Goal: Task Accomplishment & Management: Use online tool/utility

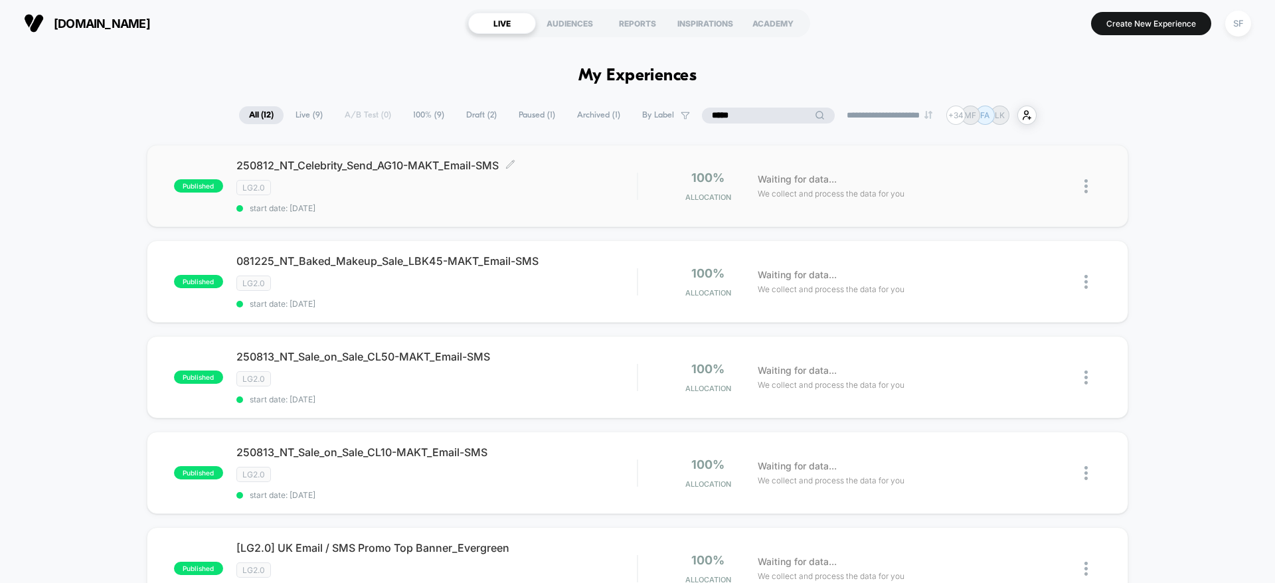
scroll to position [98, 0]
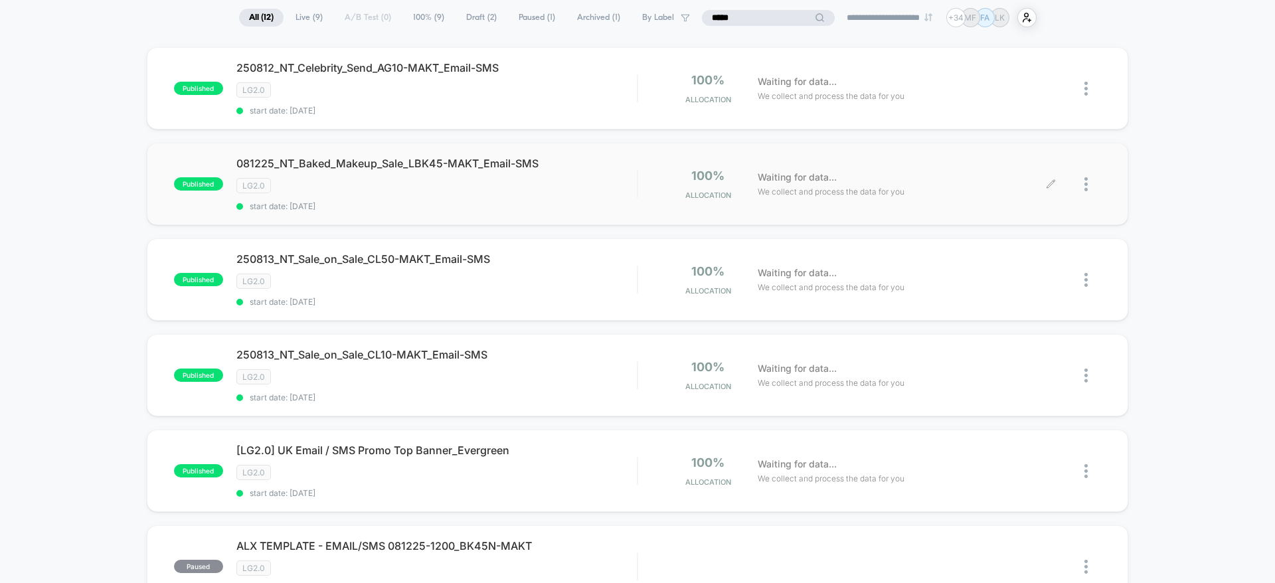
type input "*****"
click at [1044, 183] on div "Waiting for data... We collect and process the data for you" at bounding box center [901, 184] width 300 height 31
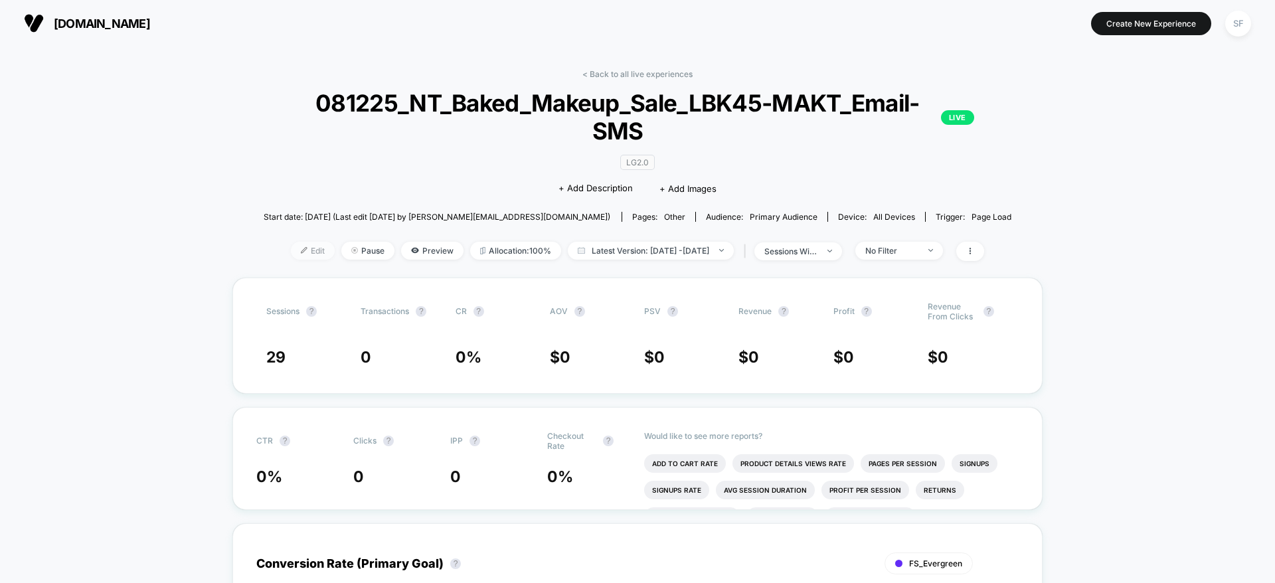
click at [299, 248] on span "Edit" at bounding box center [313, 251] width 44 height 18
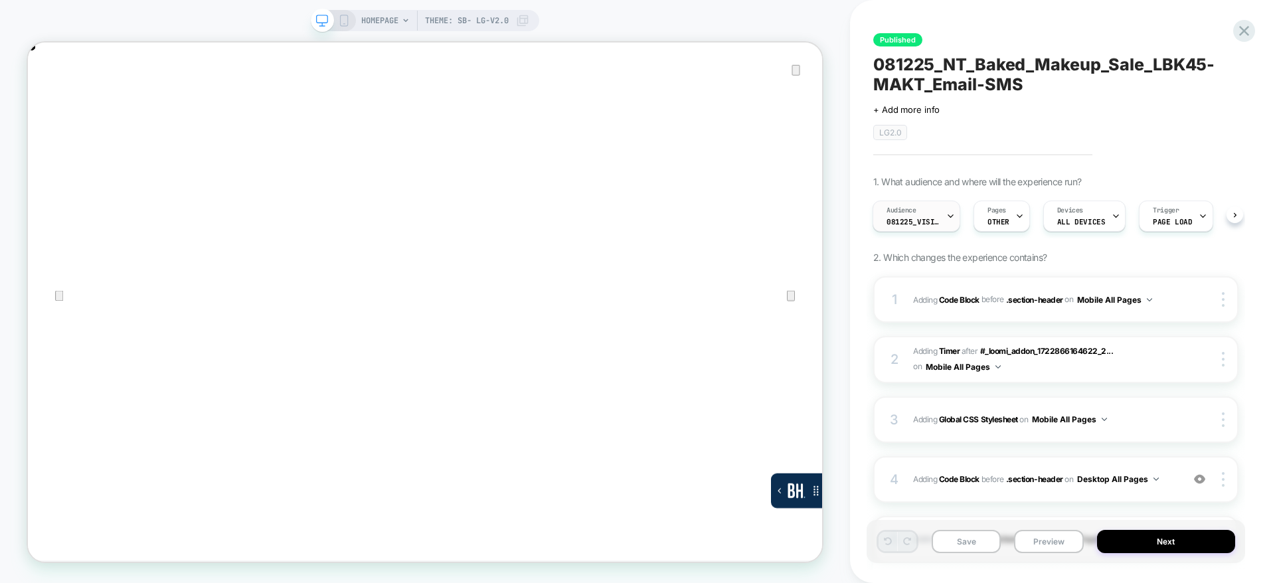
scroll to position [0, 2118]
click at [933, 222] on span "081225_VisitBanner_LBK45-MAKT" at bounding box center [912, 221] width 53 height 9
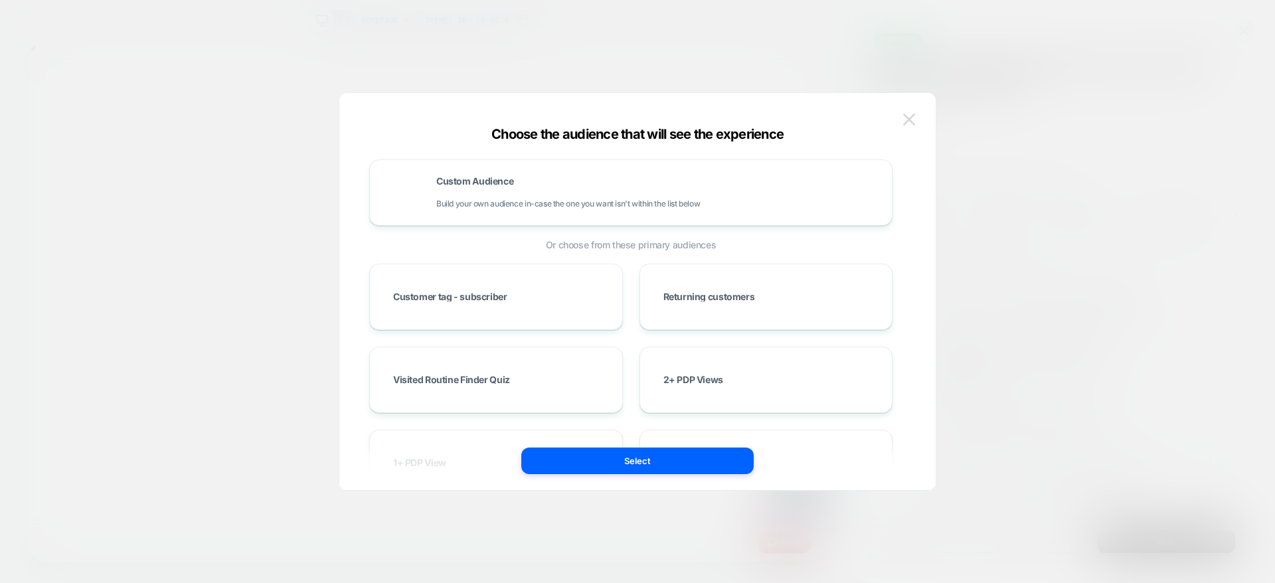
click at [910, 123] on img at bounding box center [909, 119] width 12 height 11
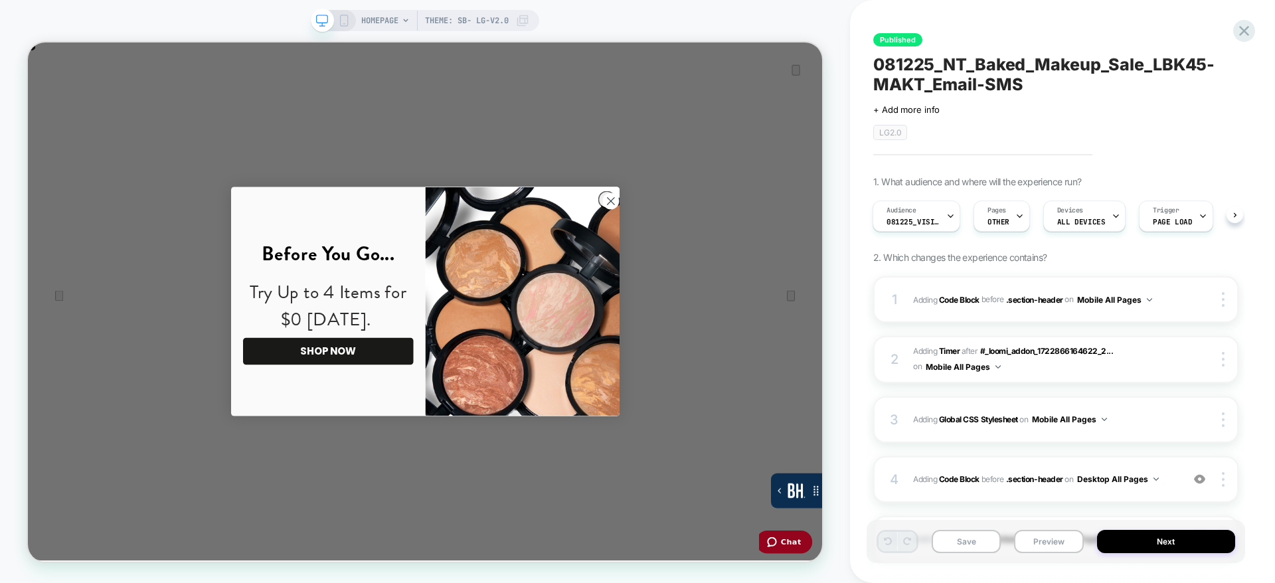
scroll to position [0, 1059]
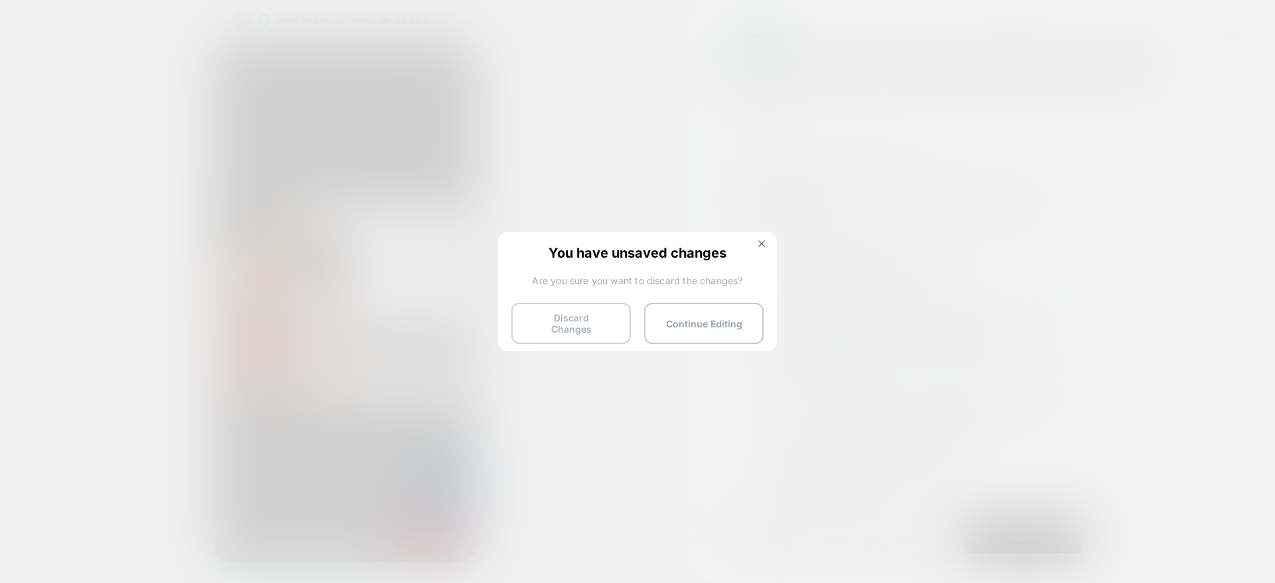
click at [554, 332] on button "Discard Changes" at bounding box center [570, 323] width 119 height 41
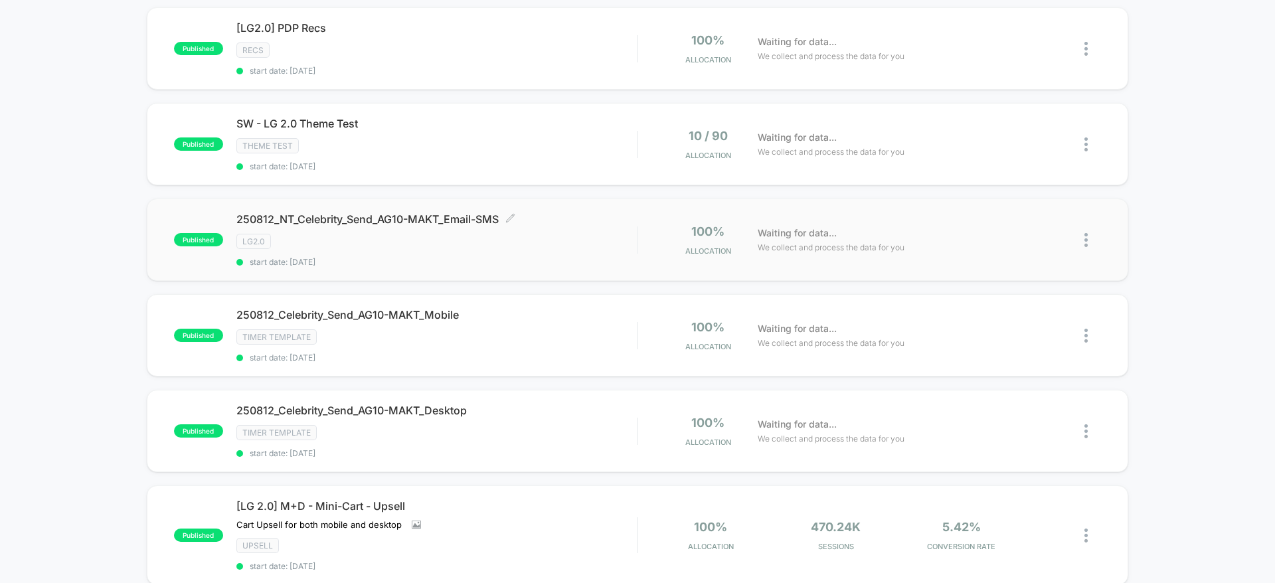
scroll to position [88, 0]
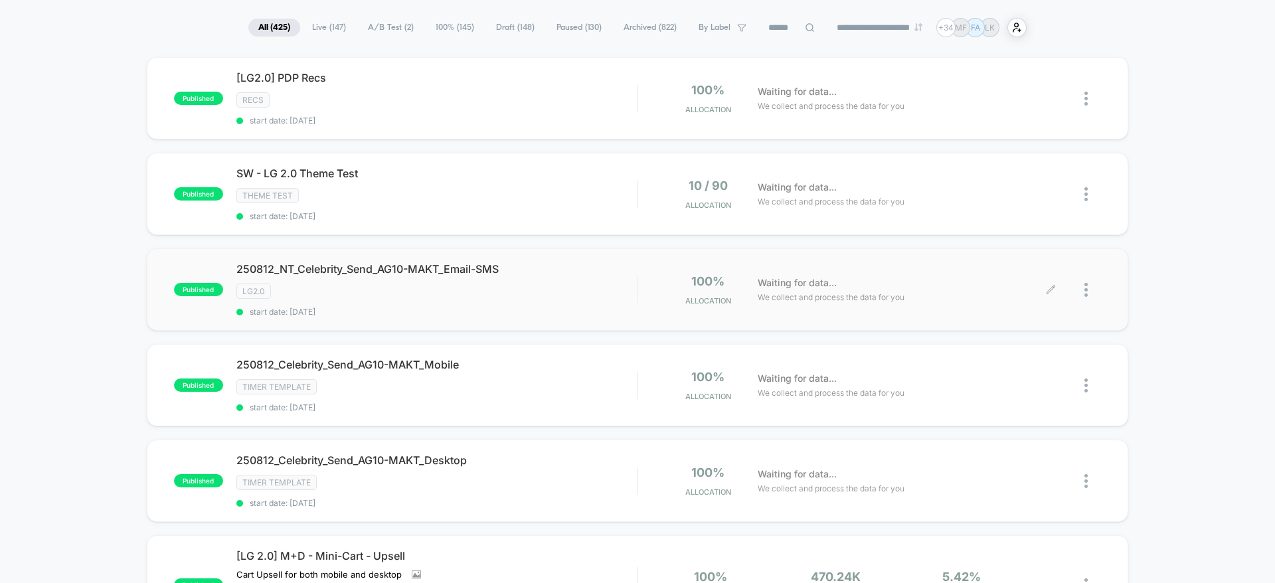
click at [1048, 289] on icon at bounding box center [1051, 290] width 10 height 10
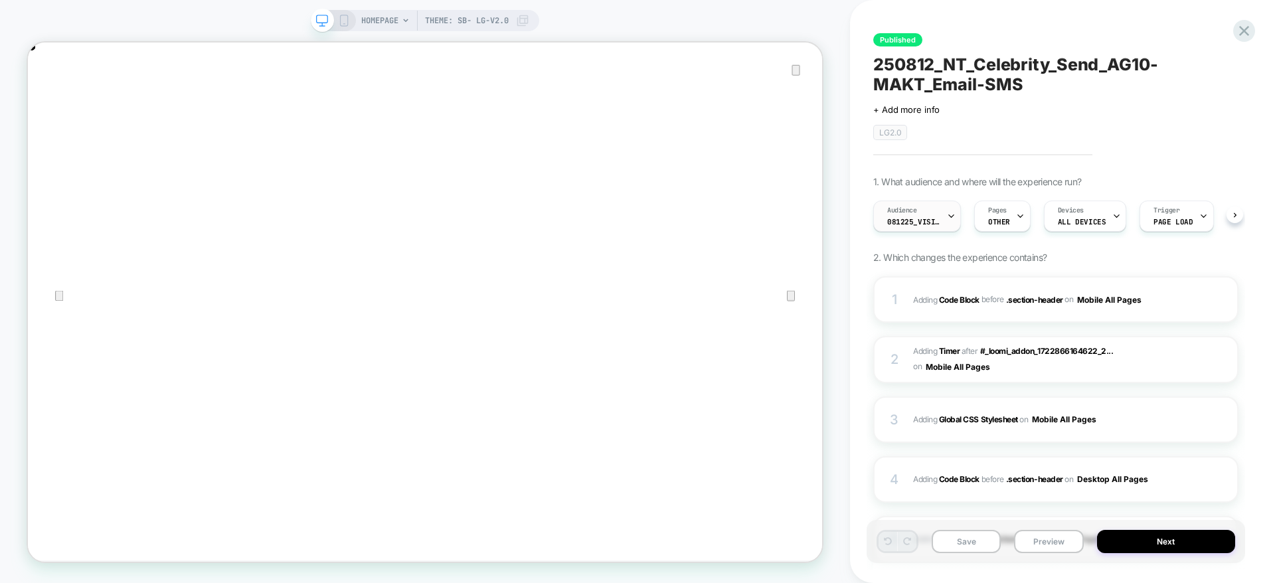
click at [945, 221] on div "Audience 081225_VisitBanner_AG10-MAKT" at bounding box center [914, 216] width 80 height 30
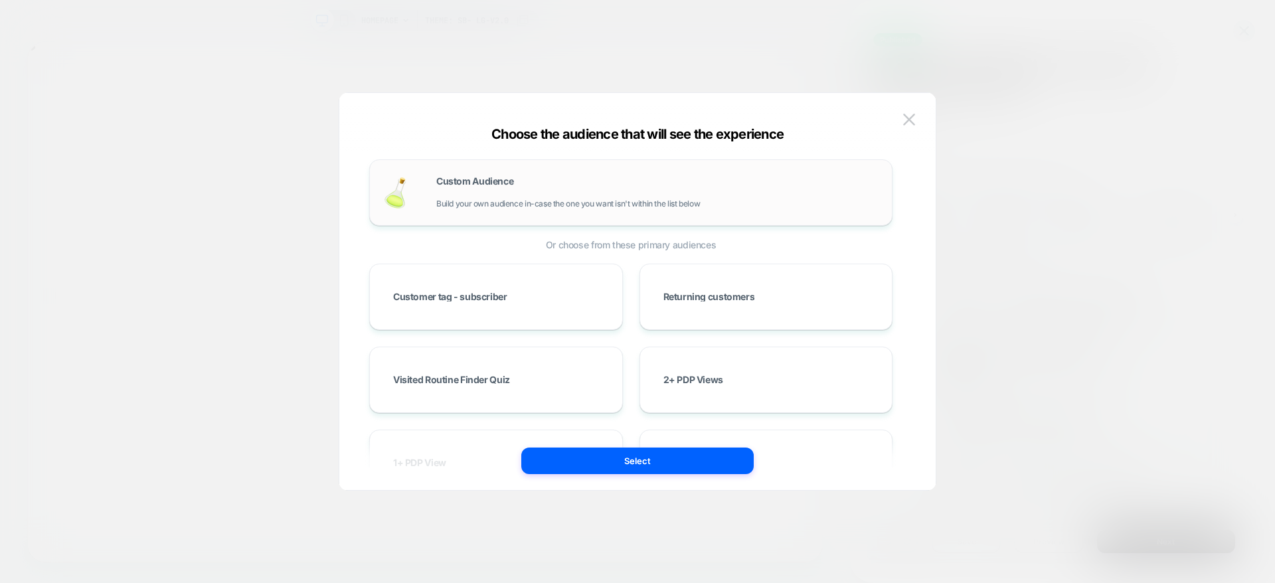
scroll to position [0, 1]
click at [531, 184] on div "Custom Audience Build your own audience in-case the one you want isn't within t…" at bounding box center [657, 193] width 442 height 32
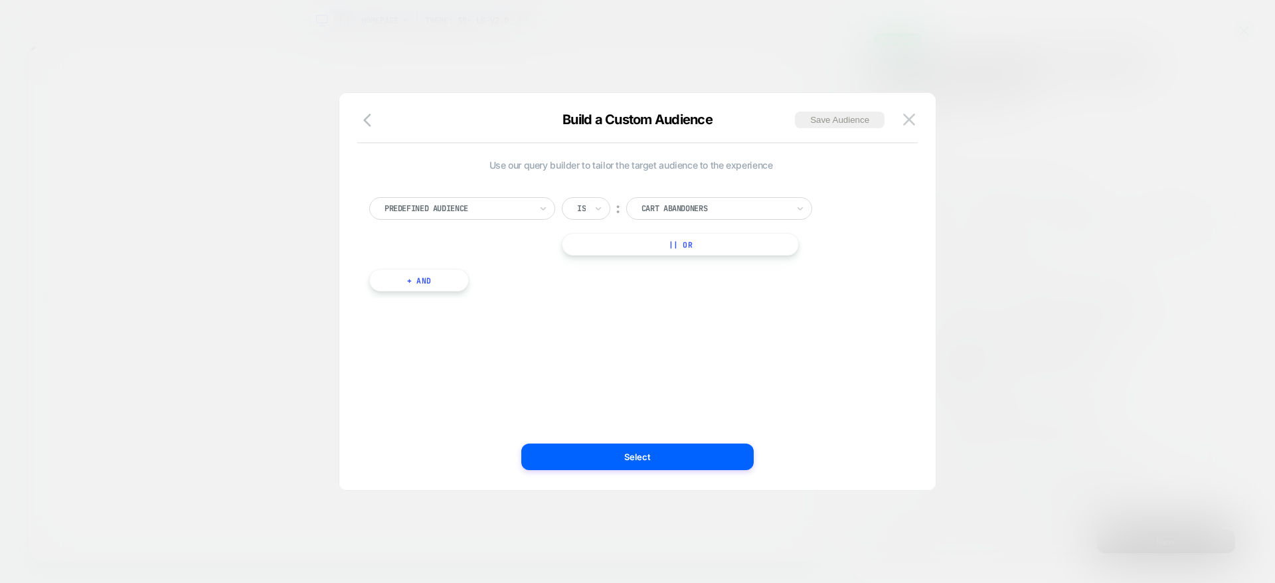
click at [508, 210] on div at bounding box center [457, 208] width 146 height 12
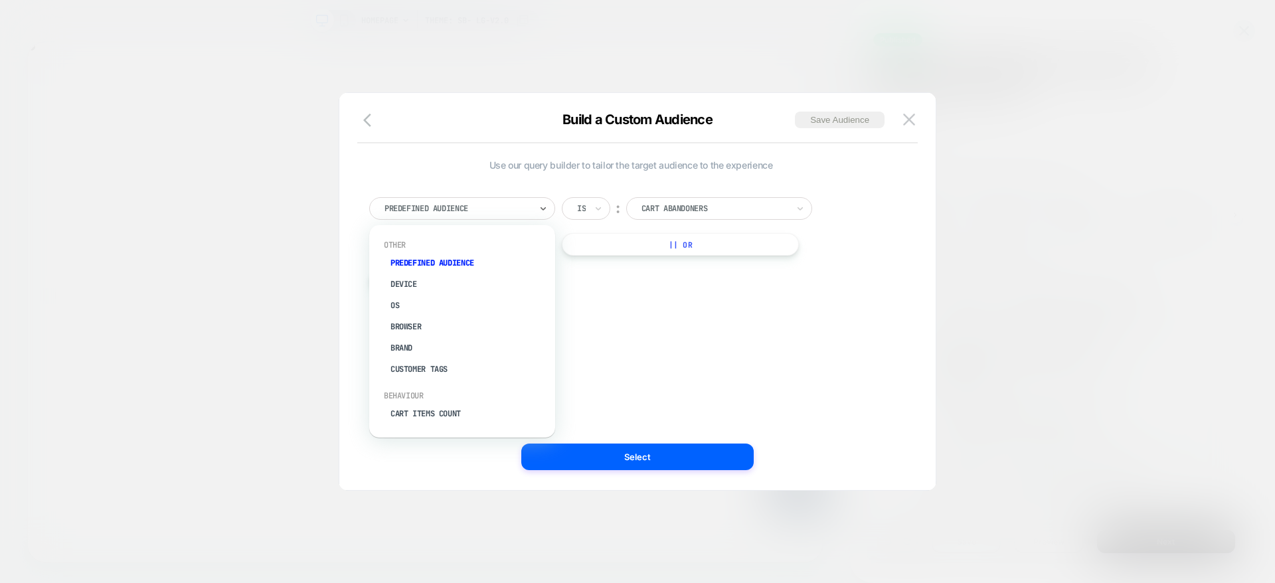
scroll to position [0, 2118]
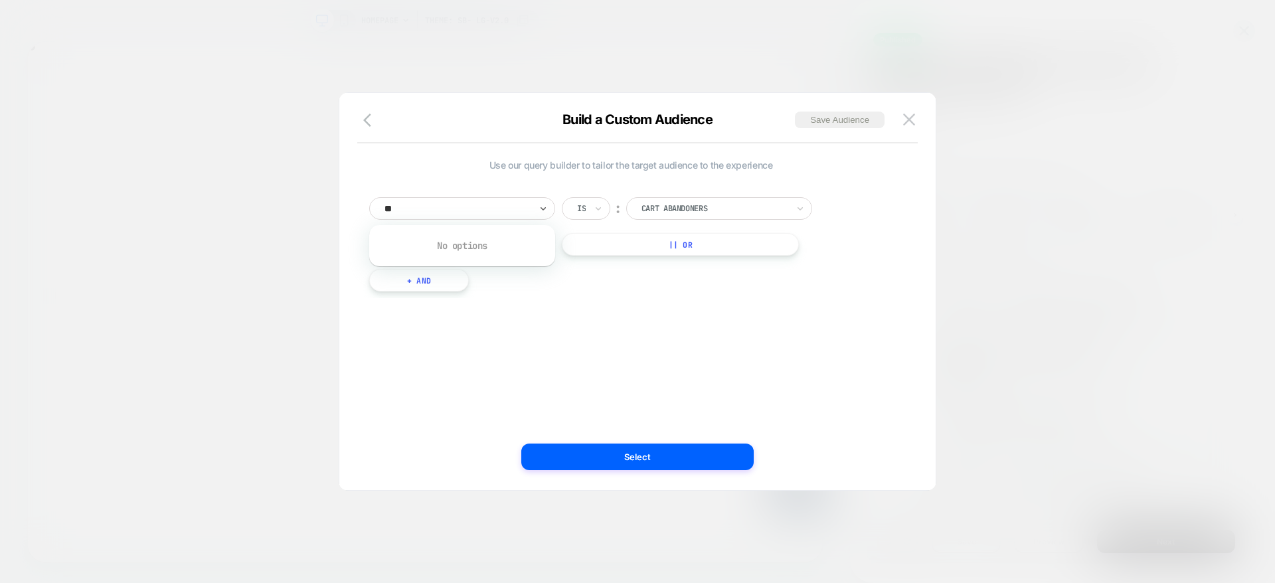
type input "*"
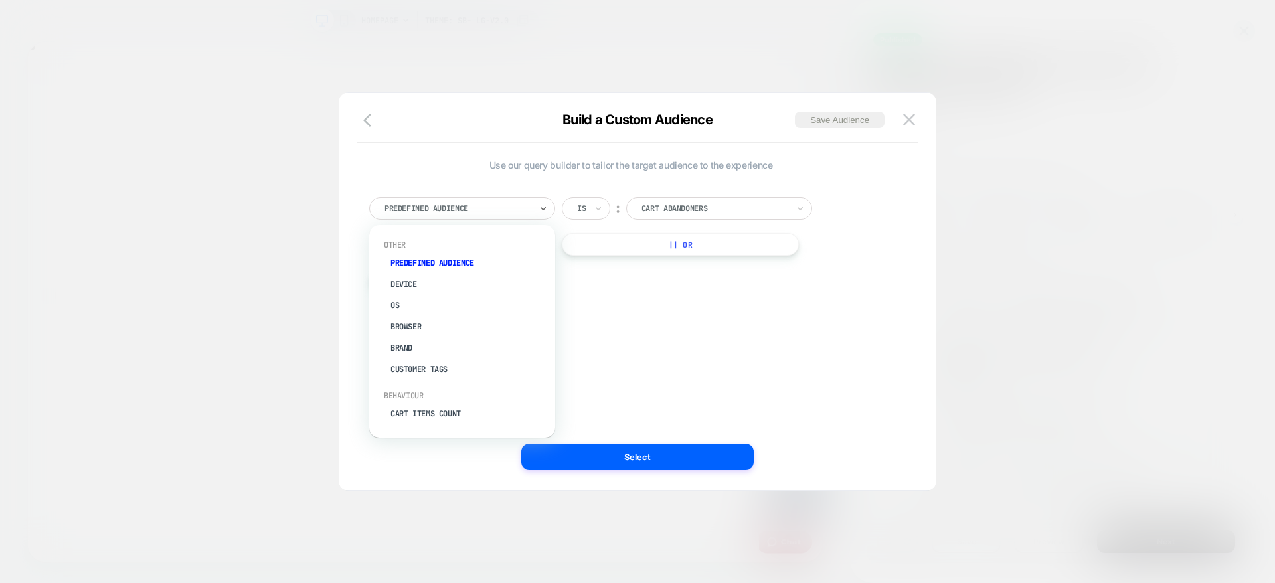
scroll to position [0, 0]
type input "**"
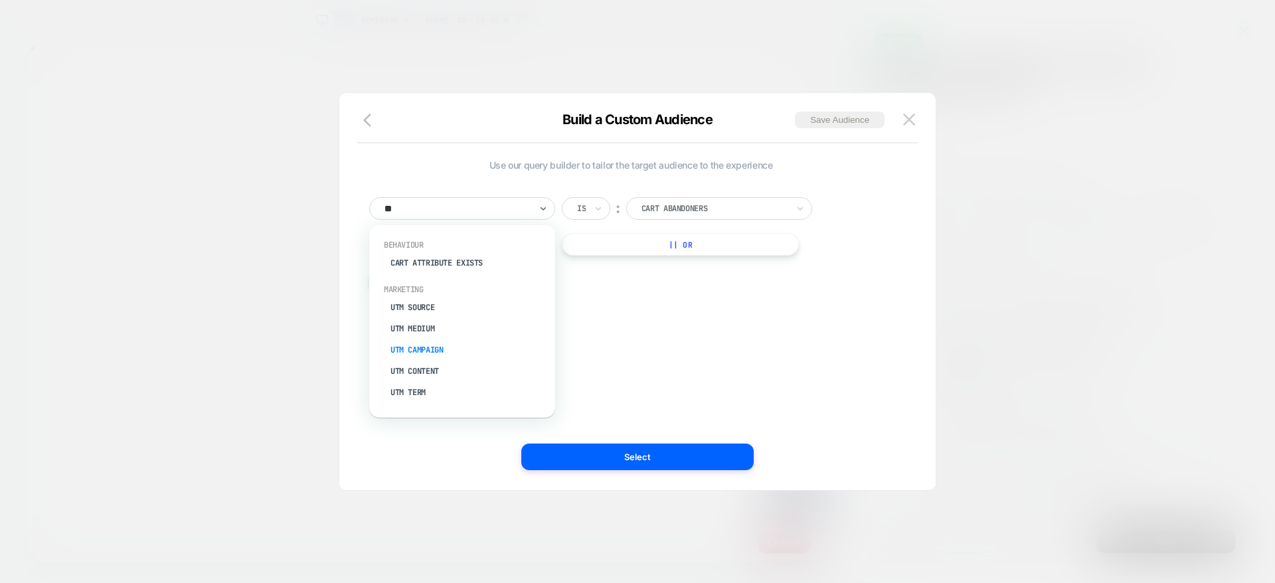
click at [420, 350] on div "UTM Campaign" at bounding box center [468, 349] width 173 height 21
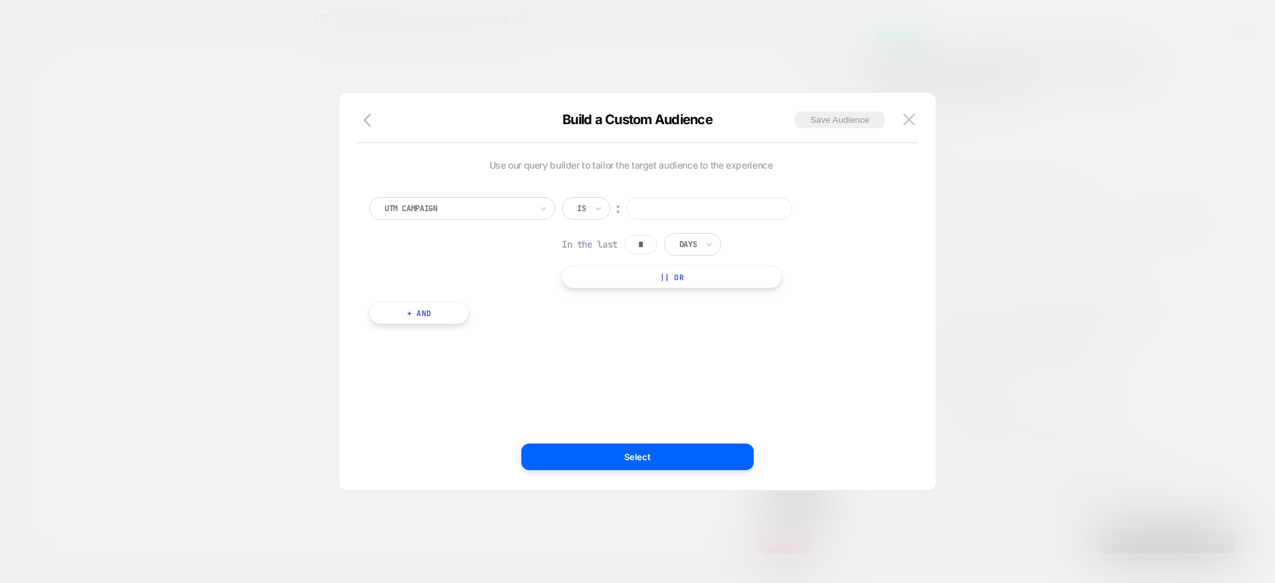
click at [587, 208] on div "Is" at bounding box center [581, 208] width 11 height 15
click at [588, 203] on div "Is" at bounding box center [586, 208] width 48 height 23
click at [599, 283] on div "Includes" at bounding box center [618, 287] width 86 height 21
click at [1013, 228] on div at bounding box center [637, 291] width 1275 height 583
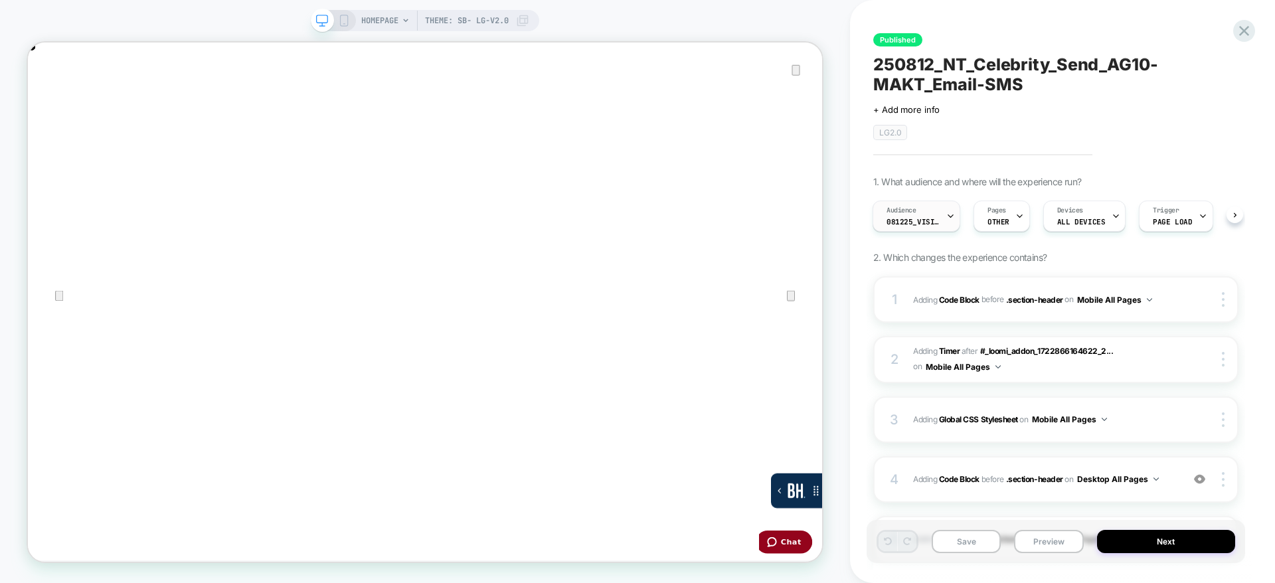
scroll to position [0, 2118]
click at [1241, 26] on icon at bounding box center [1244, 31] width 18 height 18
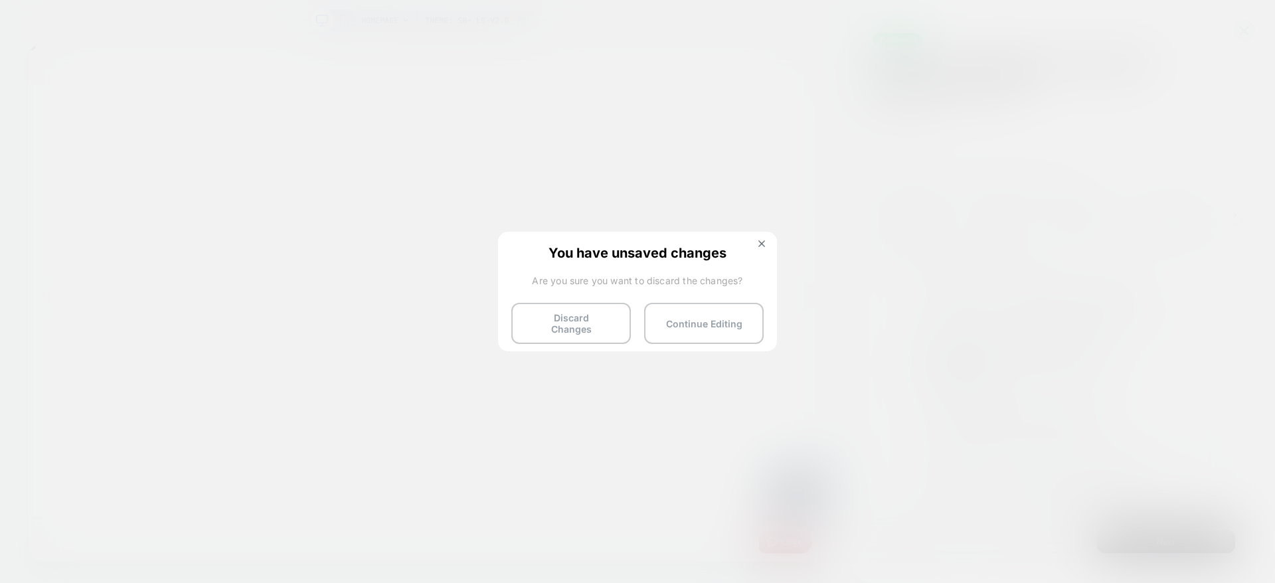
click at [561, 321] on button "Discard Changes" at bounding box center [570, 323] width 119 height 41
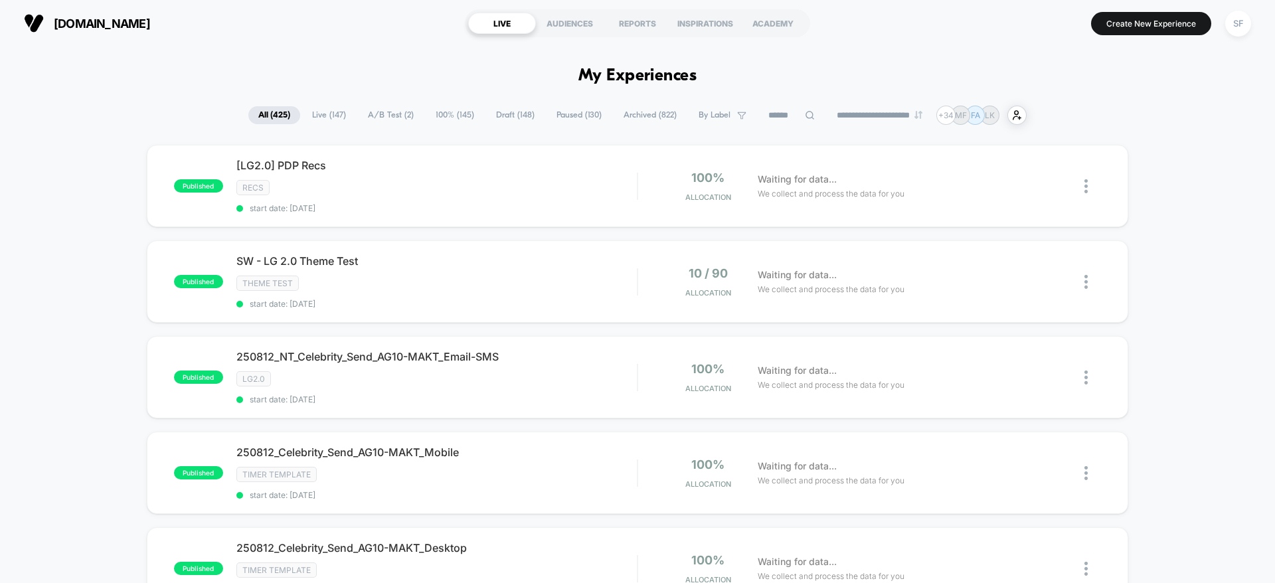
click at [772, 119] on input at bounding box center [791, 116] width 66 height 16
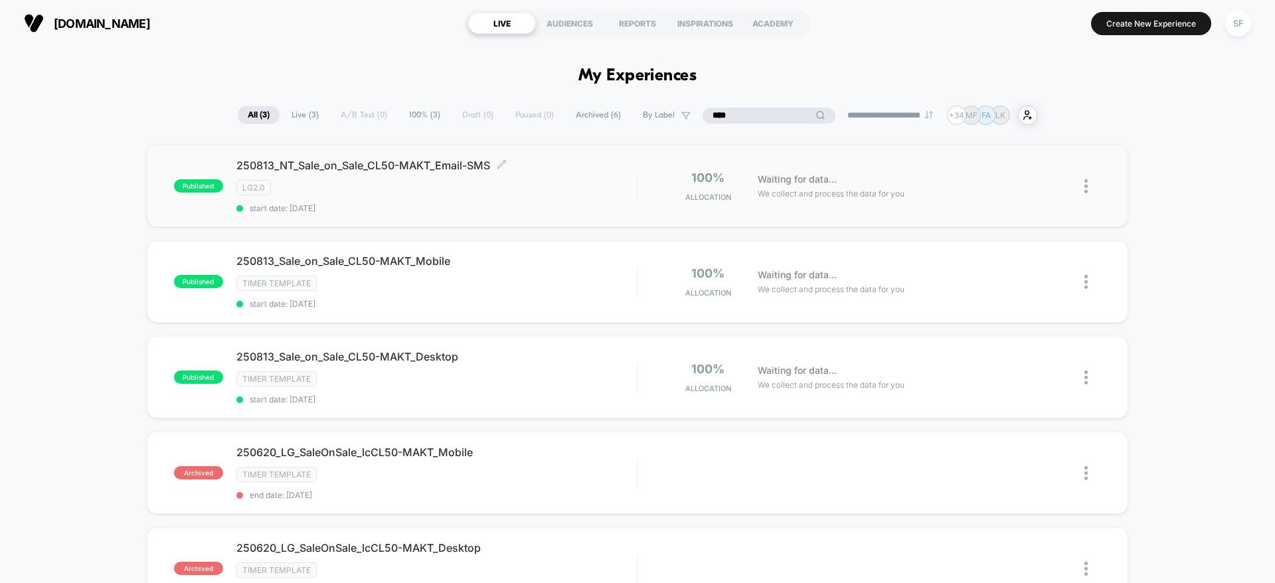
type input "****"
click at [413, 191] on div "LG2.0" at bounding box center [436, 187] width 400 height 15
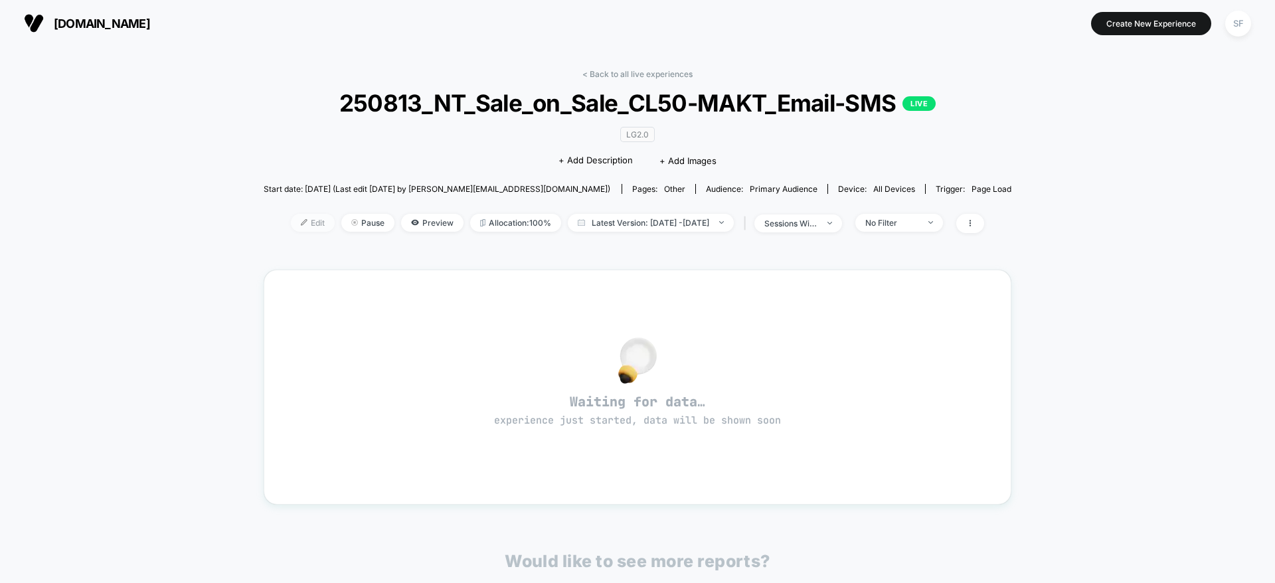
click at [291, 222] on span "Edit" at bounding box center [313, 223] width 44 height 18
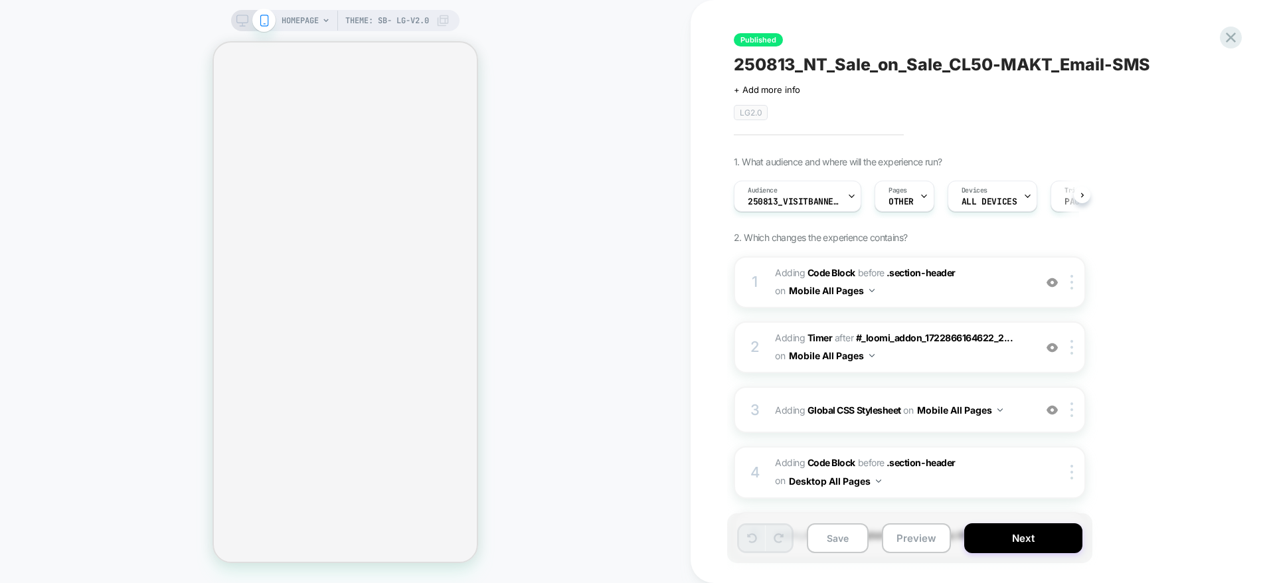
scroll to position [0, 1]
click at [1010, 276] on span "Adding Code Block BEFORE .section-header .section-header on Mobile All Pages" at bounding box center [901, 282] width 253 height 36
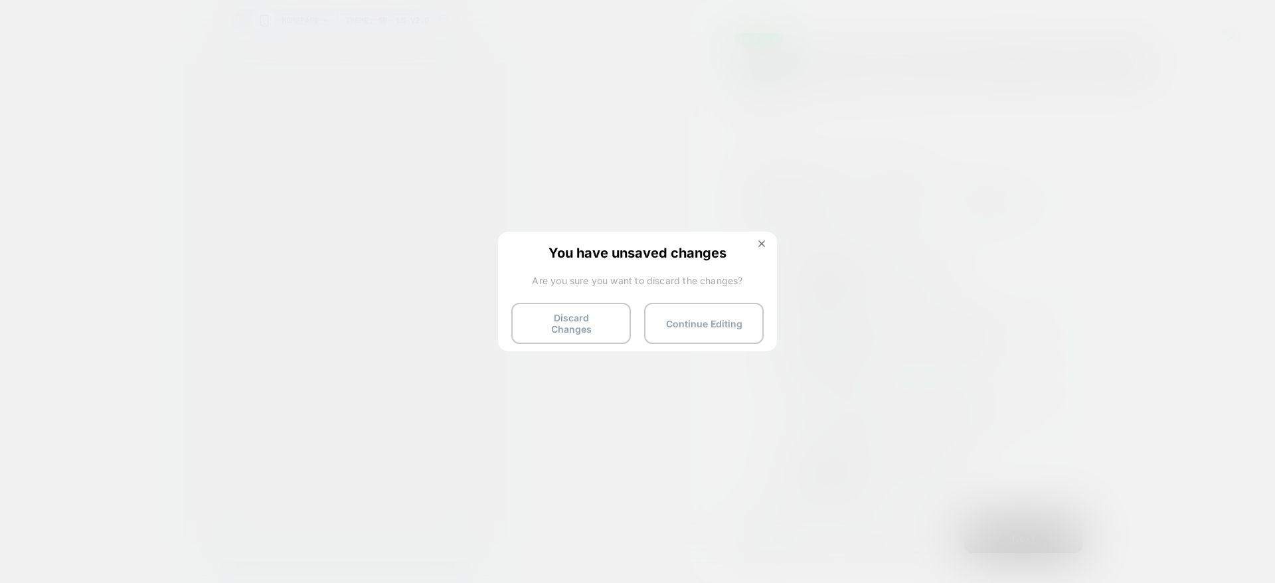
click at [549, 326] on button "Discard Changes" at bounding box center [570, 323] width 119 height 41
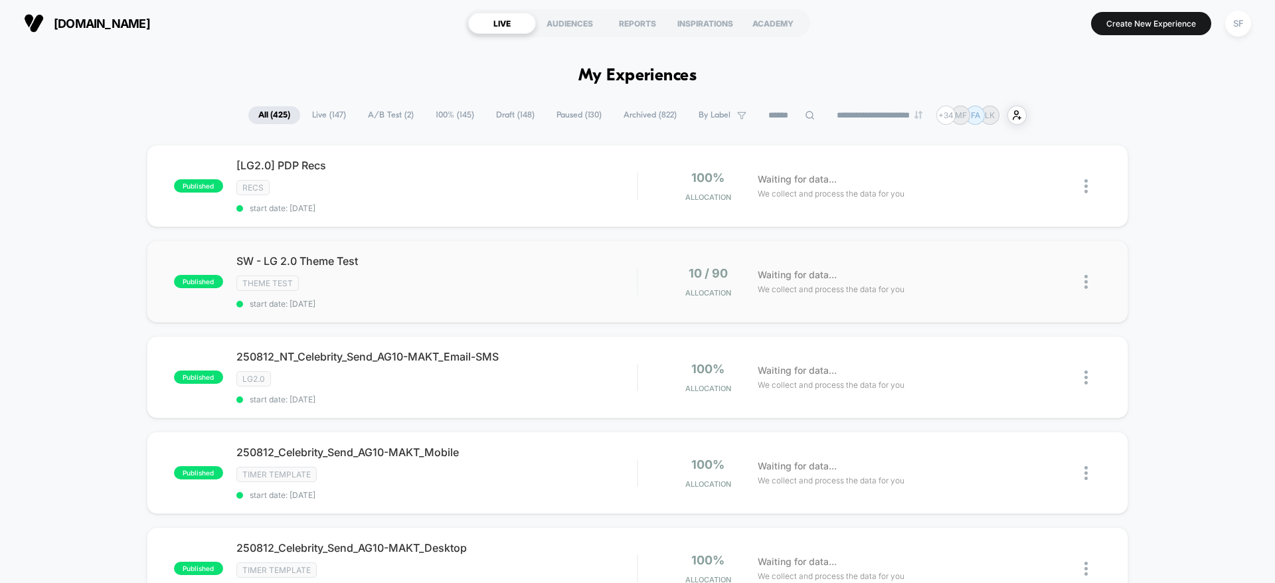
click at [1087, 276] on img at bounding box center [1085, 282] width 3 height 14
click at [1028, 295] on div "Preview Link" at bounding box center [1017, 297] width 119 height 30
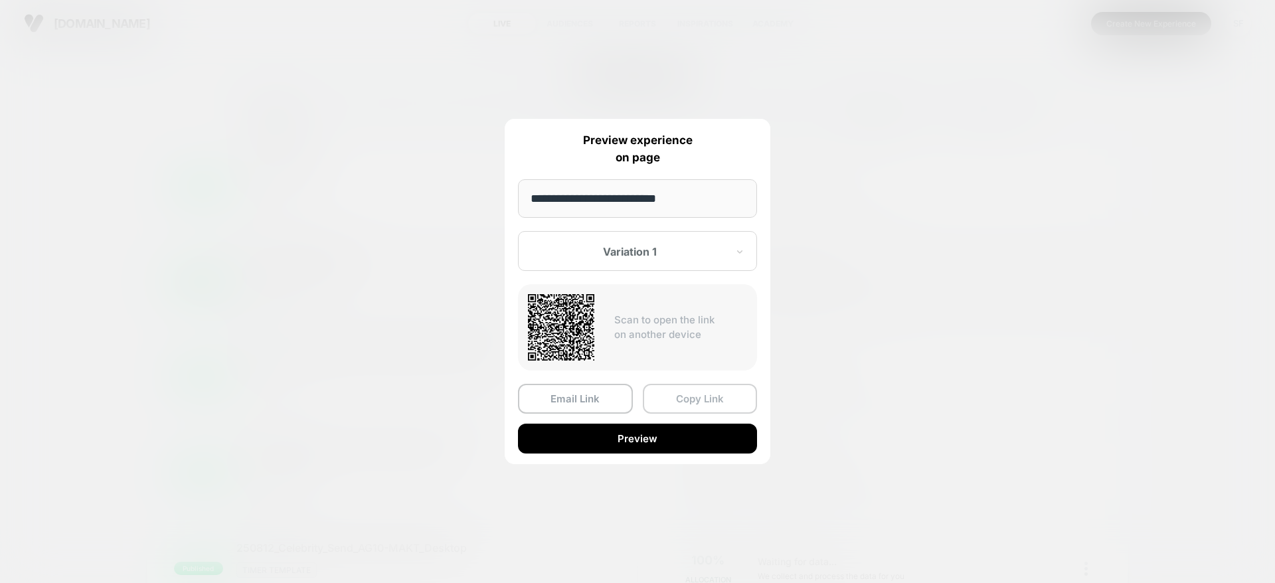
click at [673, 399] on button "Copy Link" at bounding box center [700, 399] width 115 height 30
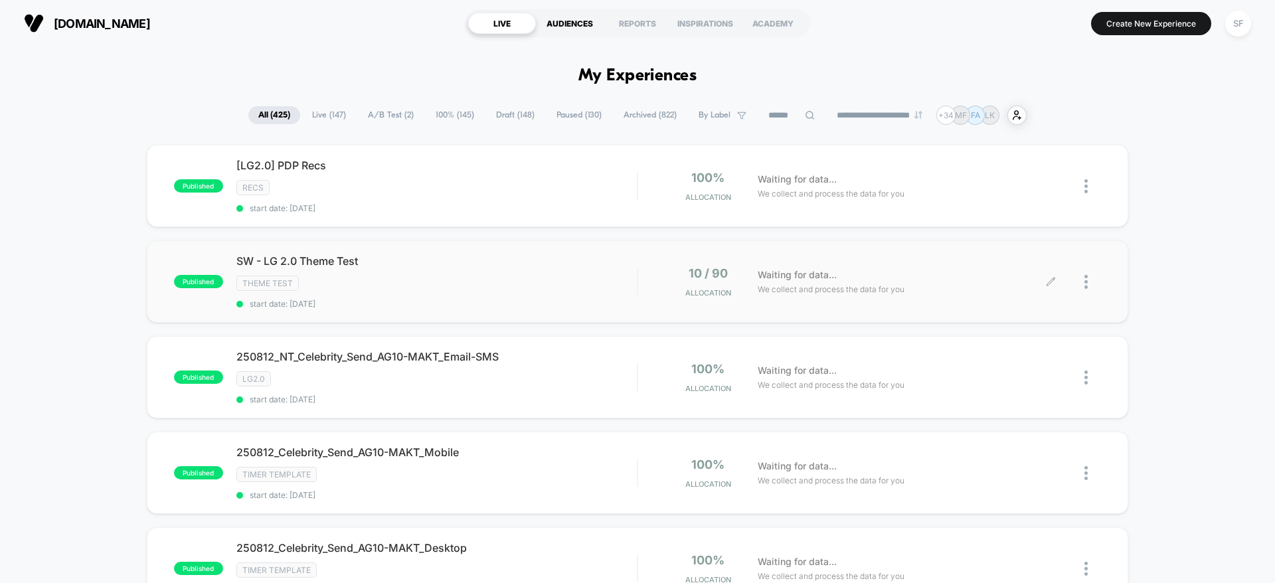
click at [575, 21] on div "AUDIENCES" at bounding box center [570, 23] width 68 height 21
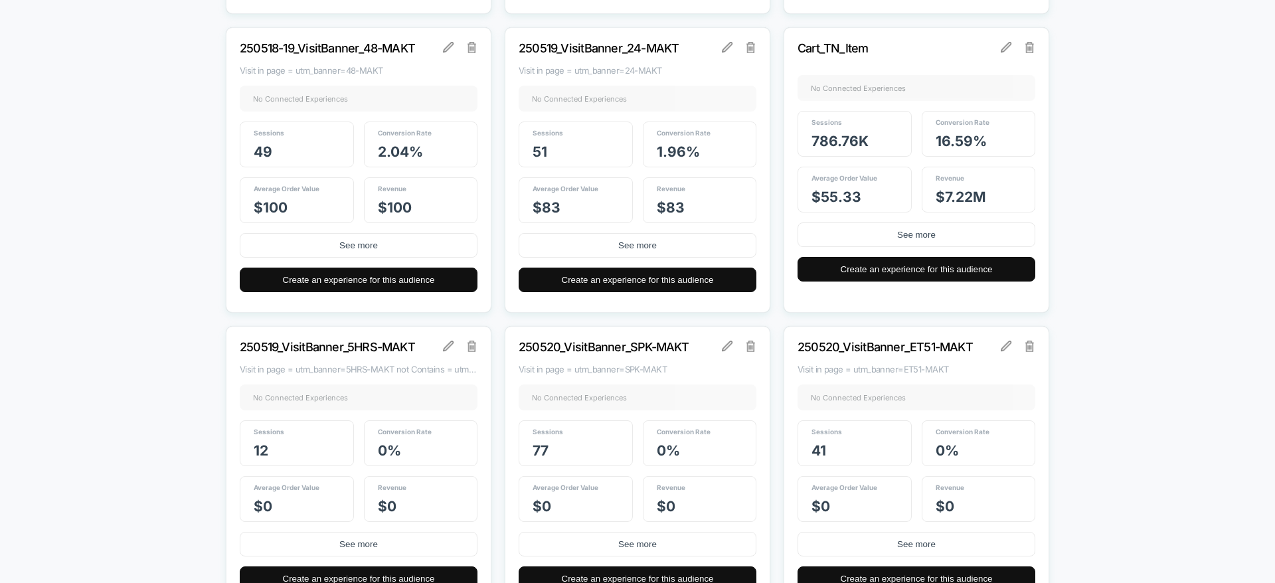
scroll to position [5976, 0]
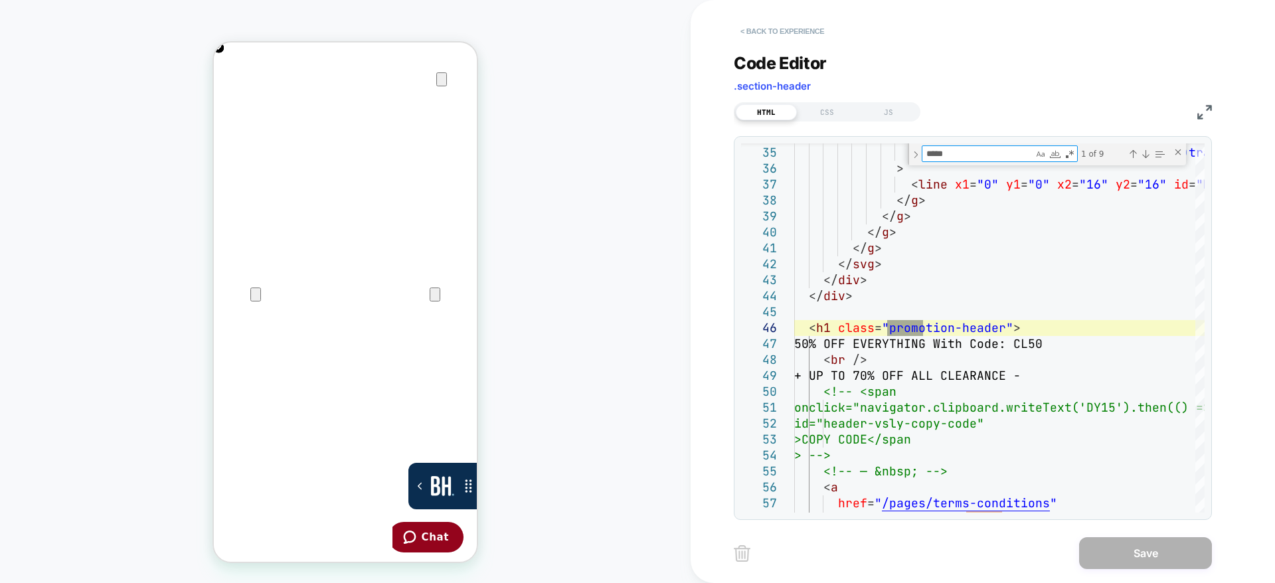
type textarea "*****"
click at [769, 34] on button "< Back to experience" at bounding box center [782, 31] width 97 height 21
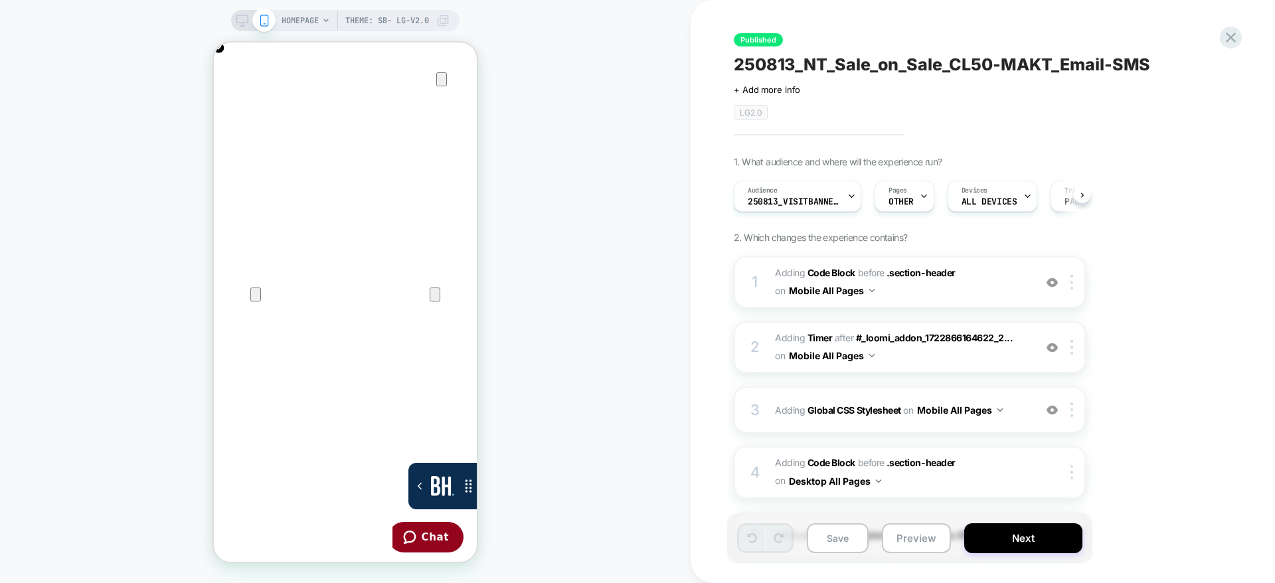
scroll to position [0, 1]
click at [818, 203] on span "250813_VisitBanner_CL50-MAKT" at bounding box center [793, 201] width 93 height 9
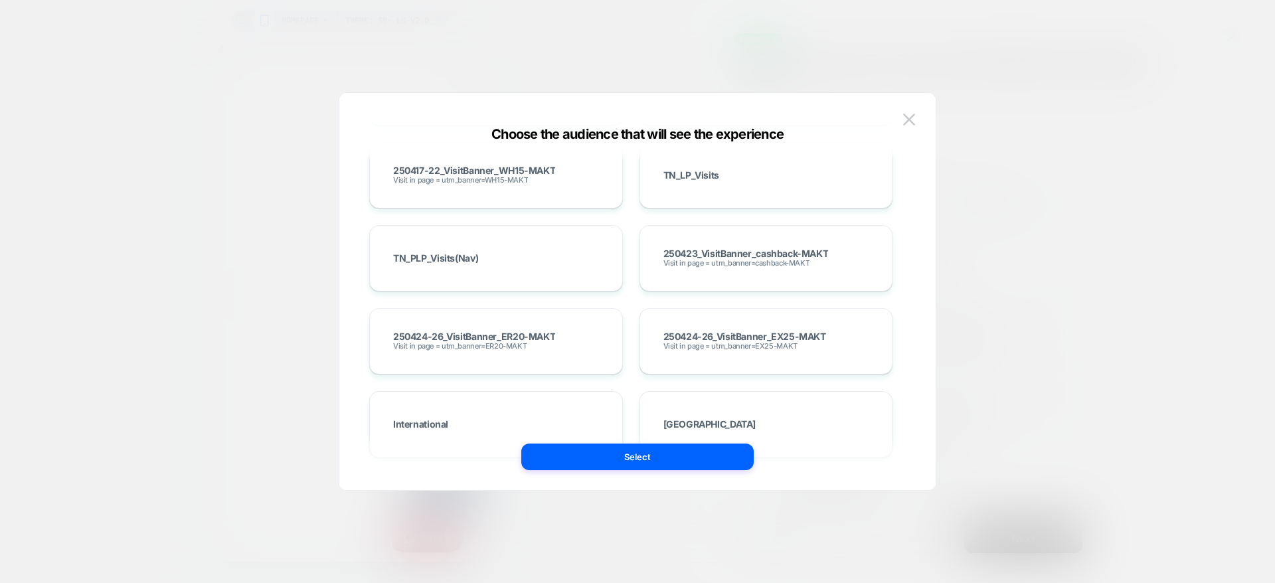
scroll to position [870, 0]
click at [1099, 212] on div at bounding box center [637, 291] width 1275 height 583
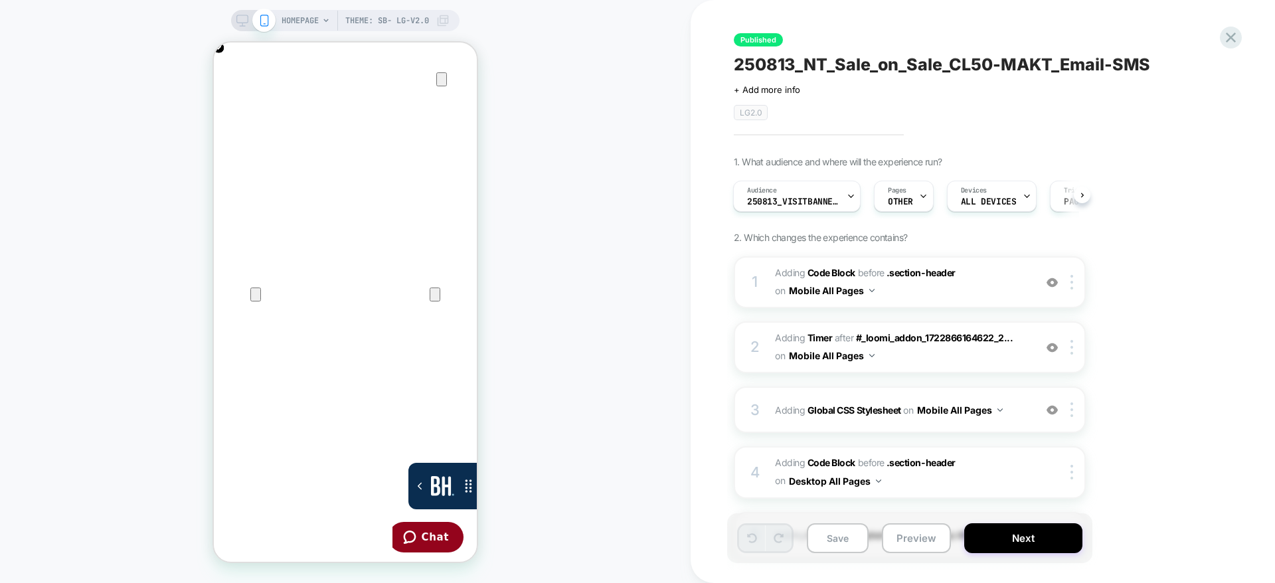
scroll to position [0, 0]
click at [801, 204] on span "250813_VisitBanner_CL50-MAKT" at bounding box center [793, 201] width 93 height 9
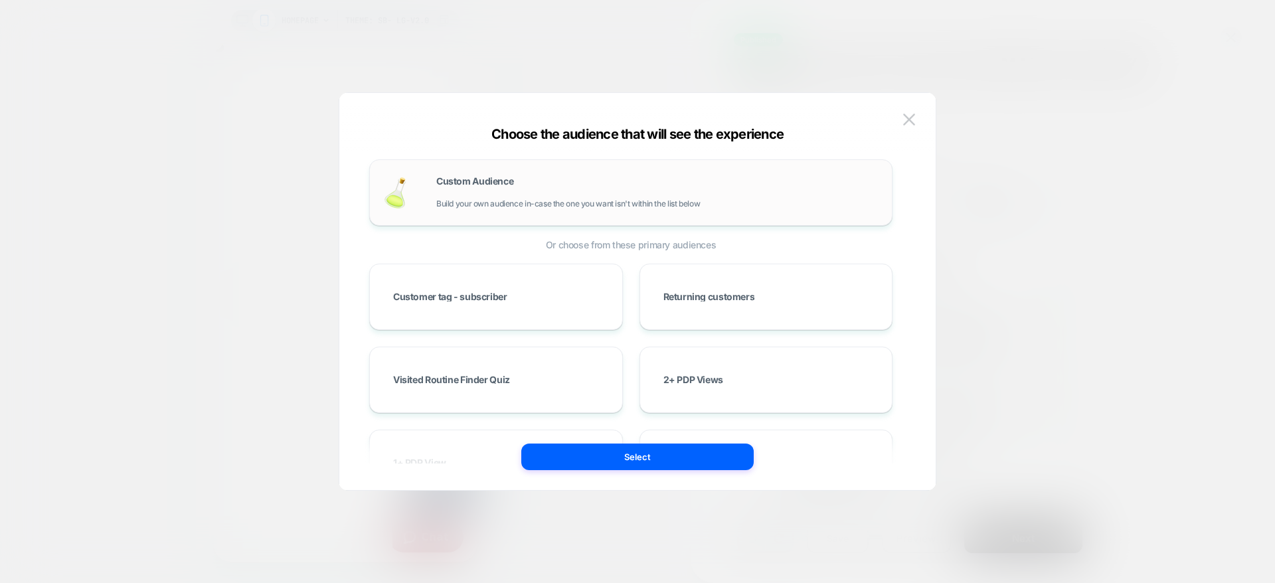
click at [583, 175] on div "Custom Audience Build your own audience in-case the one you want isn't within t…" at bounding box center [630, 192] width 495 height 39
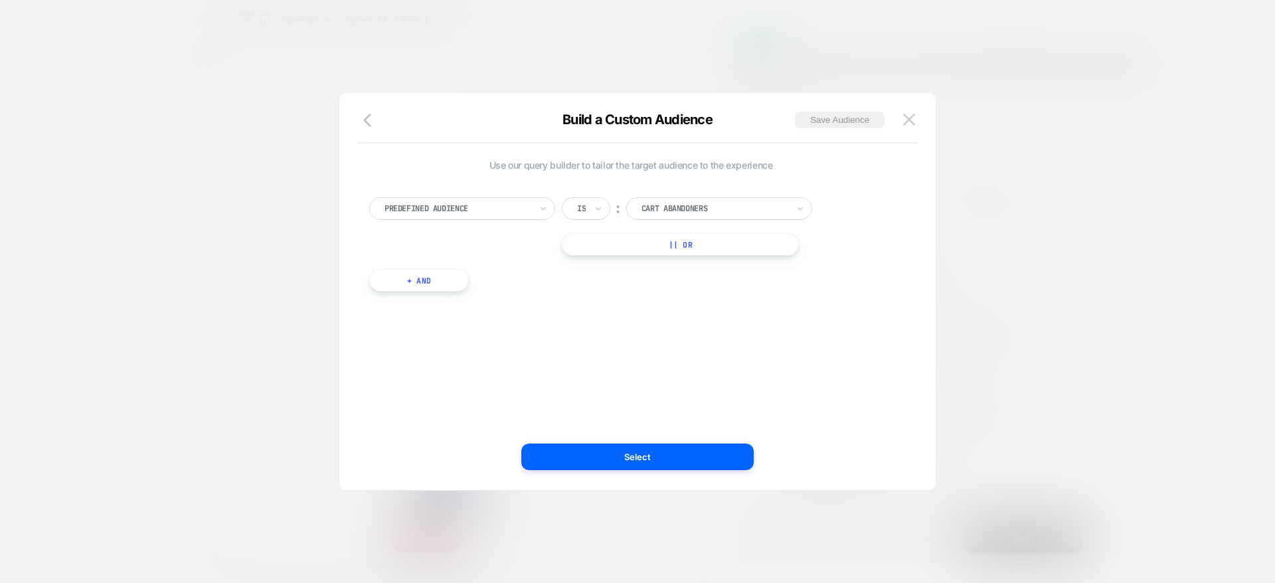
scroll to position [0, 263]
click at [525, 212] on div at bounding box center [457, 208] width 146 height 12
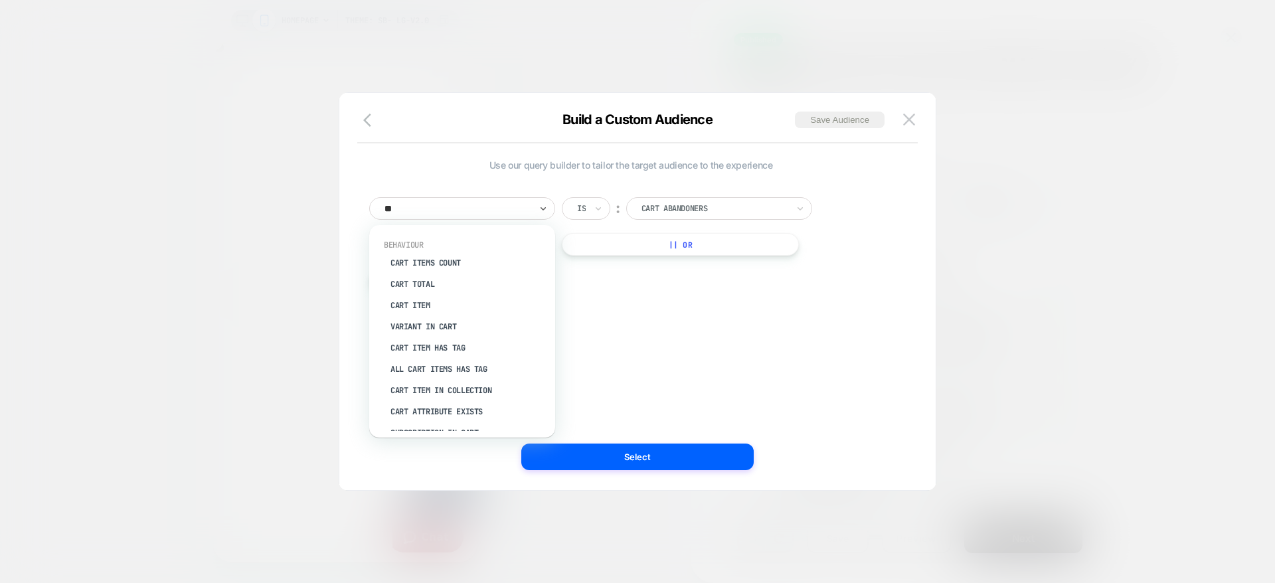
type input "***"
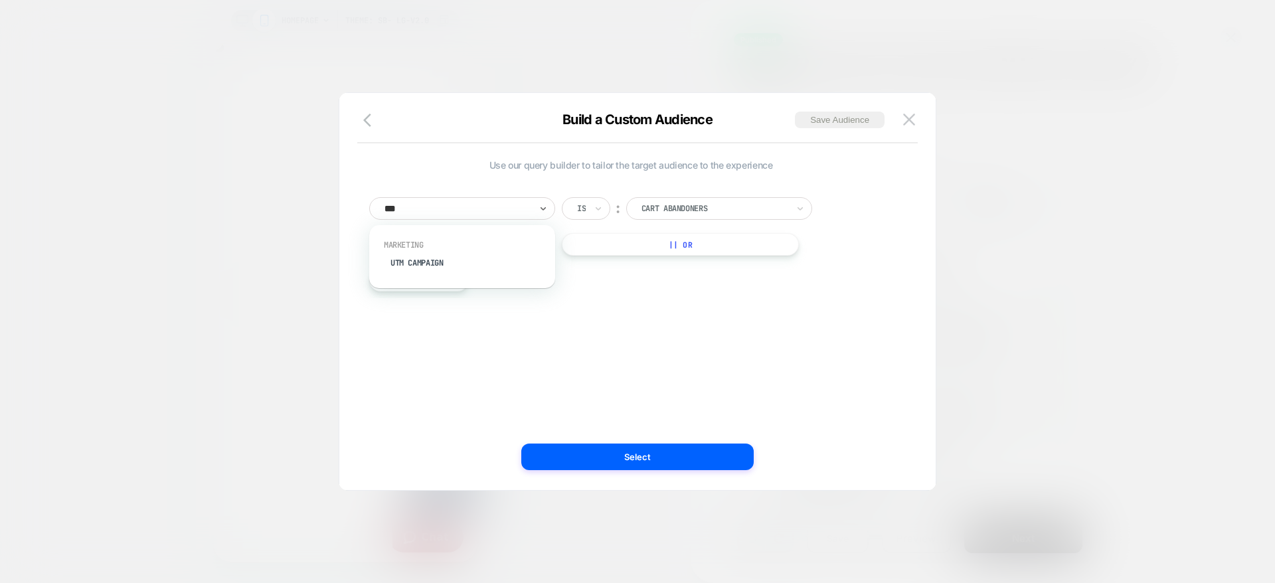
scroll to position [0, 526]
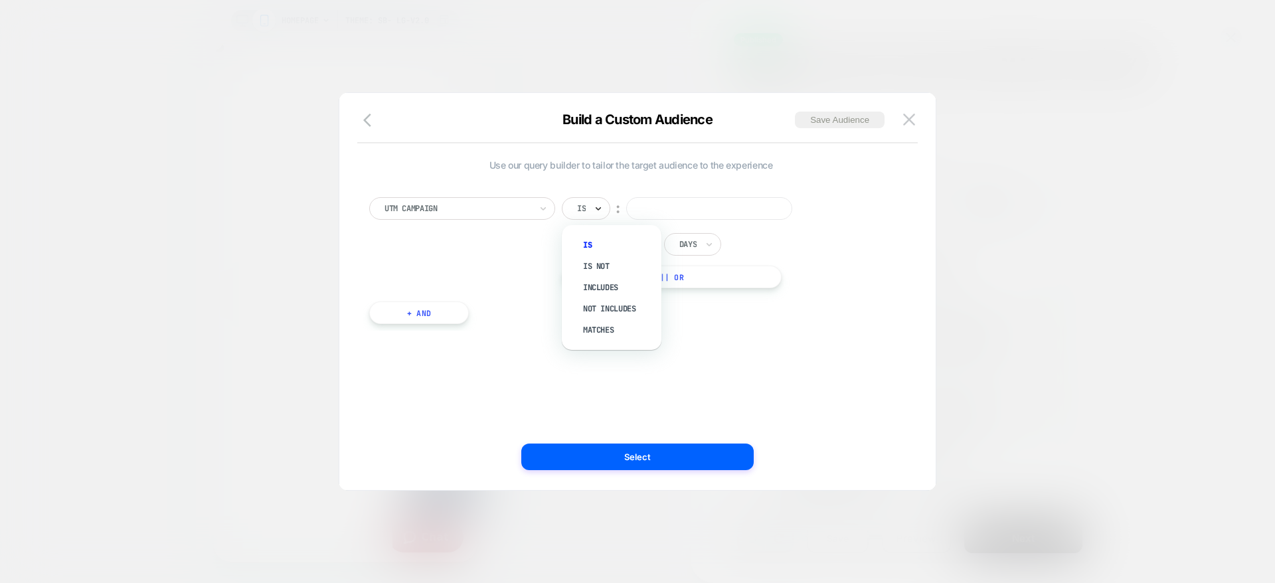
click at [601, 209] on icon at bounding box center [597, 208] width 9 height 13
click at [603, 285] on div "Includes" at bounding box center [618, 287] width 86 height 21
click at [677, 208] on input at bounding box center [736, 208] width 166 height 23
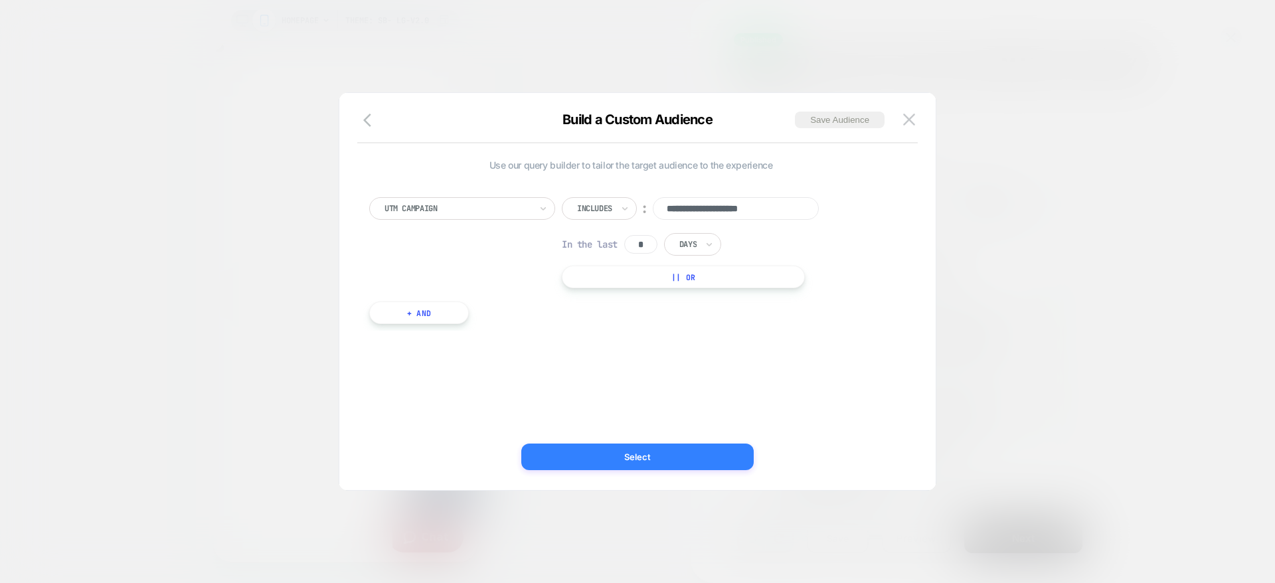
scroll to position [0, 263]
type input "**********"
click at [653, 443] on button "Select" at bounding box center [637, 456] width 232 height 27
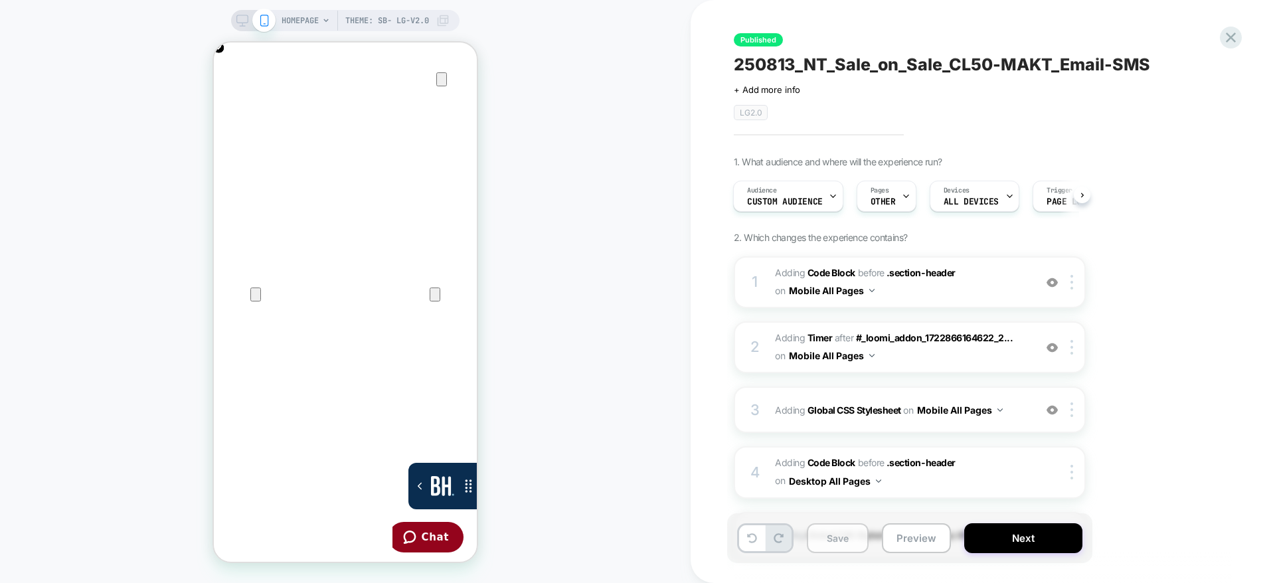
click at [834, 528] on button "Save" at bounding box center [838, 538] width 62 height 30
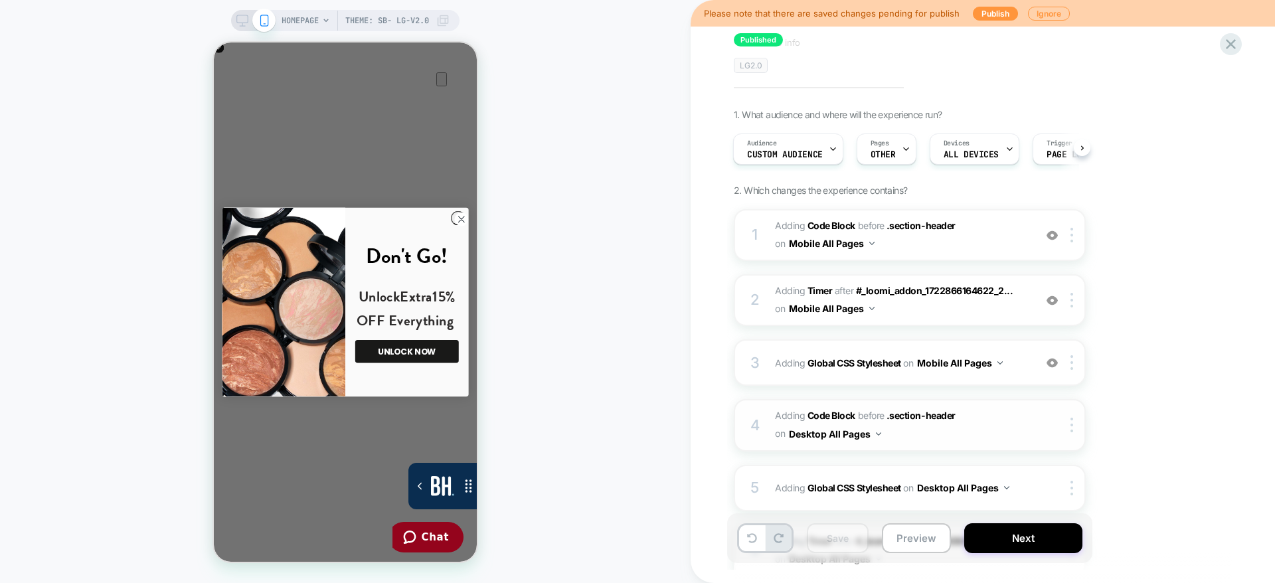
scroll to position [38, 0]
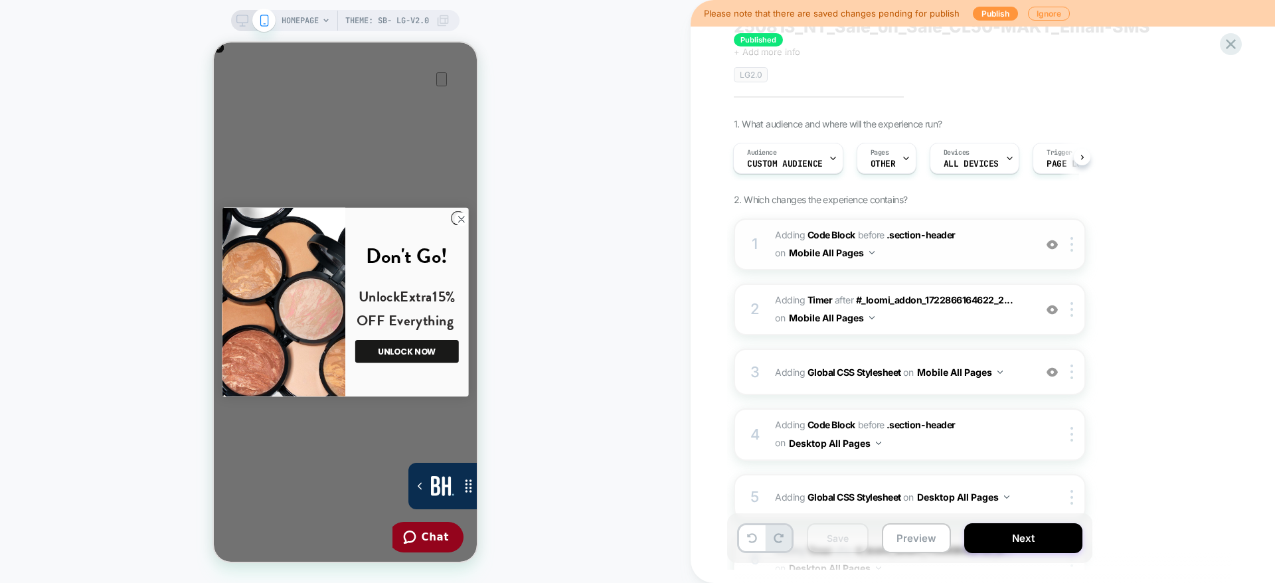
click at [981, 242] on span "Adding Code Block BEFORE .section-header .section-header on Mobile All Pages" at bounding box center [901, 244] width 253 height 36
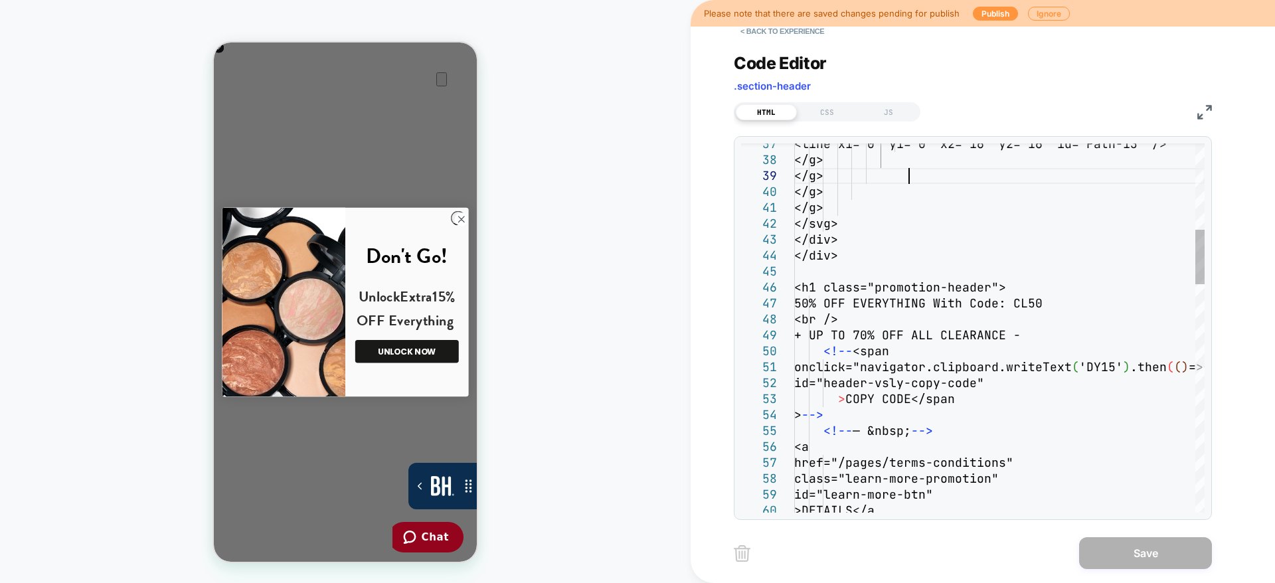
type textarea "**********"
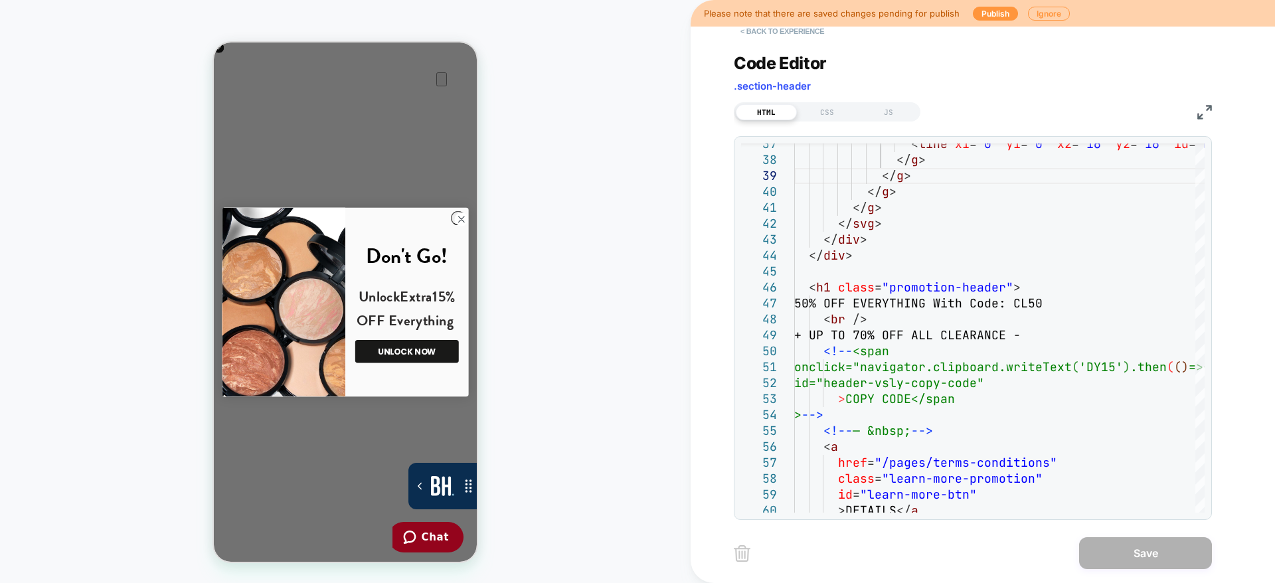
scroll to position [0, 263]
click at [799, 35] on button "< Back to experience" at bounding box center [782, 31] width 97 height 21
click at [787, 37] on button "< Back to experience" at bounding box center [782, 31] width 97 height 21
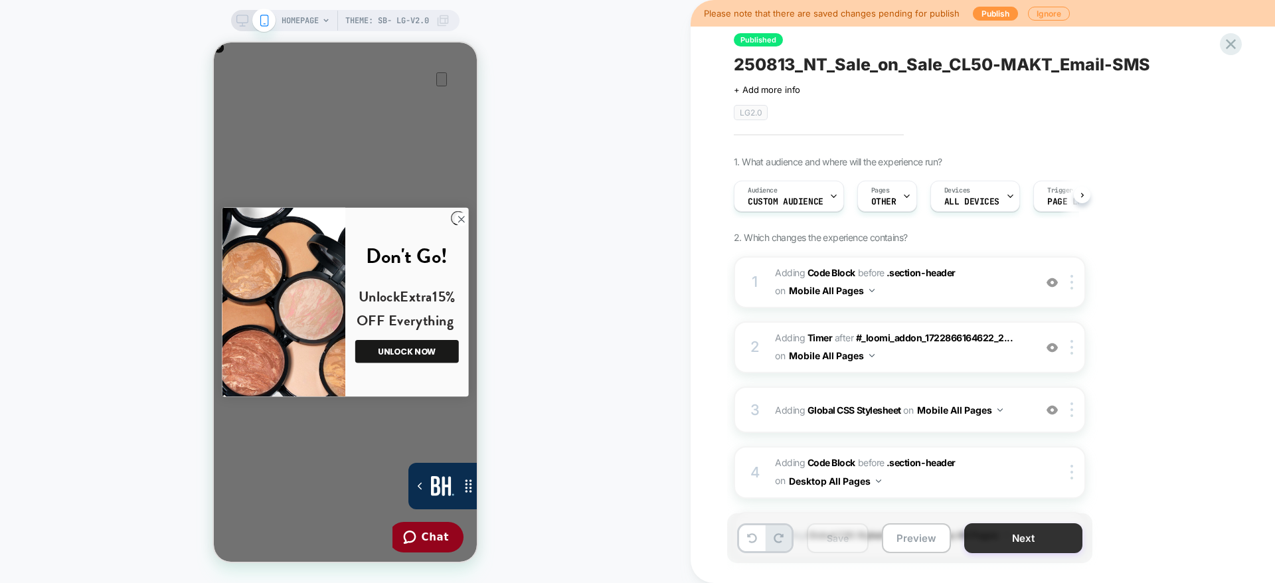
click at [1005, 535] on button "Next" at bounding box center [1023, 538] width 118 height 30
click at [836, 546] on button "Save" at bounding box center [838, 538] width 62 height 30
click at [1010, 534] on button "Next" at bounding box center [1023, 538] width 118 height 30
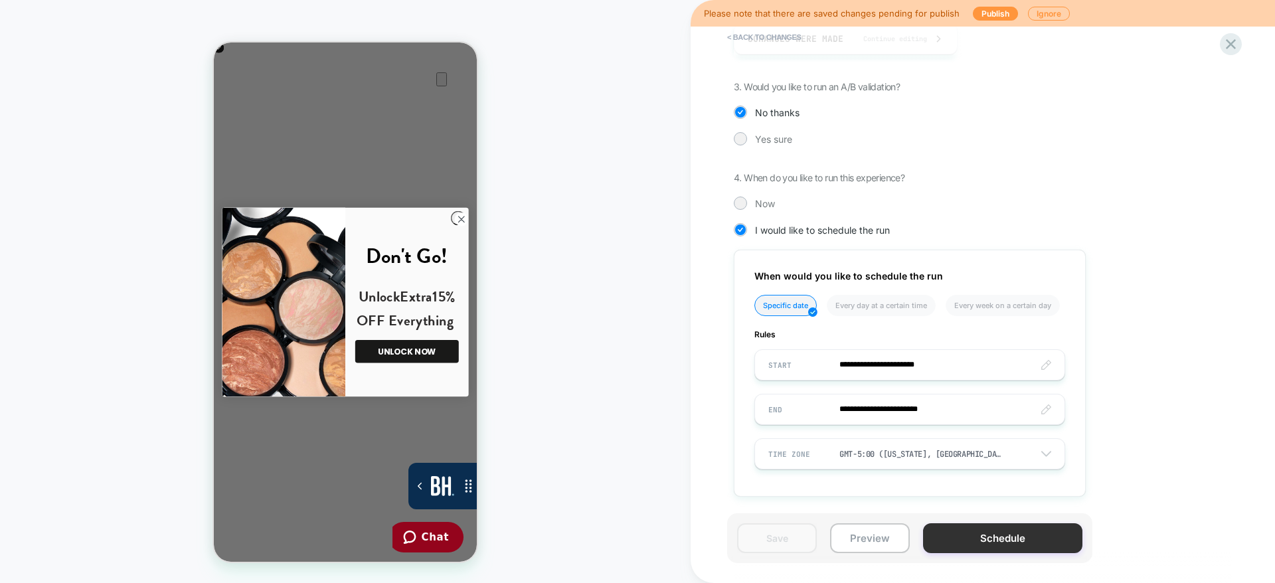
scroll to position [304, 0]
click at [971, 541] on button "Schedule" at bounding box center [1002, 538] width 159 height 30
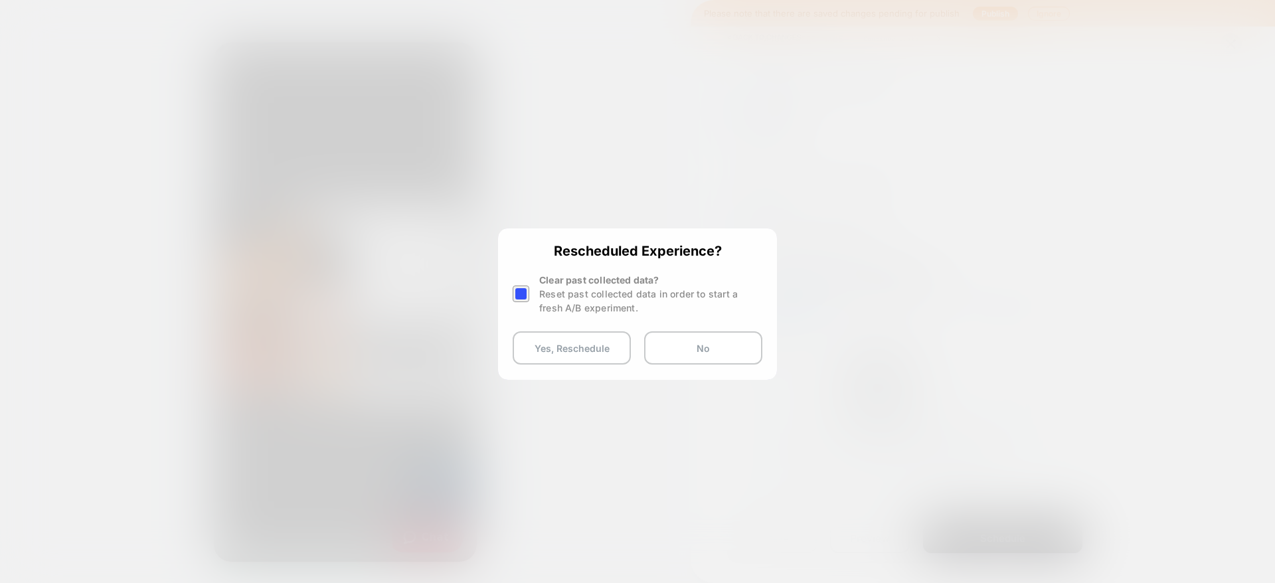
scroll to position [0, 526]
click at [520, 287] on div at bounding box center [520, 293] width 17 height 17
click at [562, 349] on button "Yes, Reschedule" at bounding box center [571, 347] width 118 height 33
